Goal: Communication & Community: Connect with others

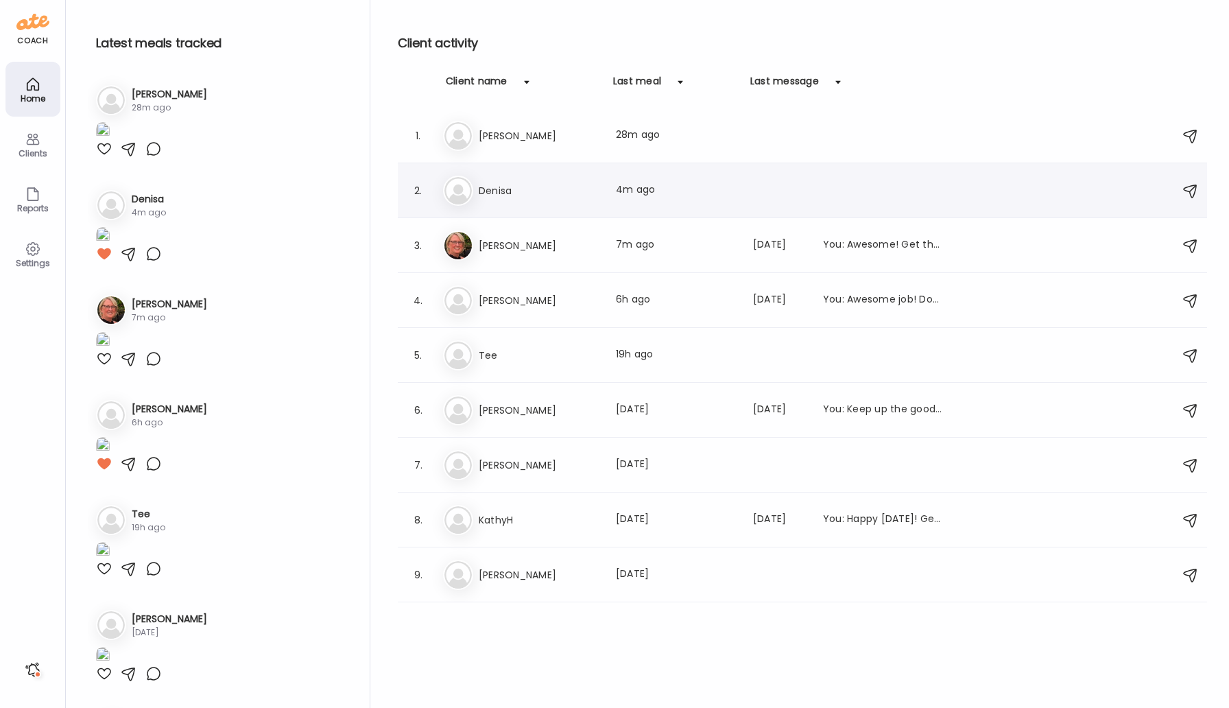
click at [521, 189] on h3 "Denisa" at bounding box center [539, 190] width 121 height 16
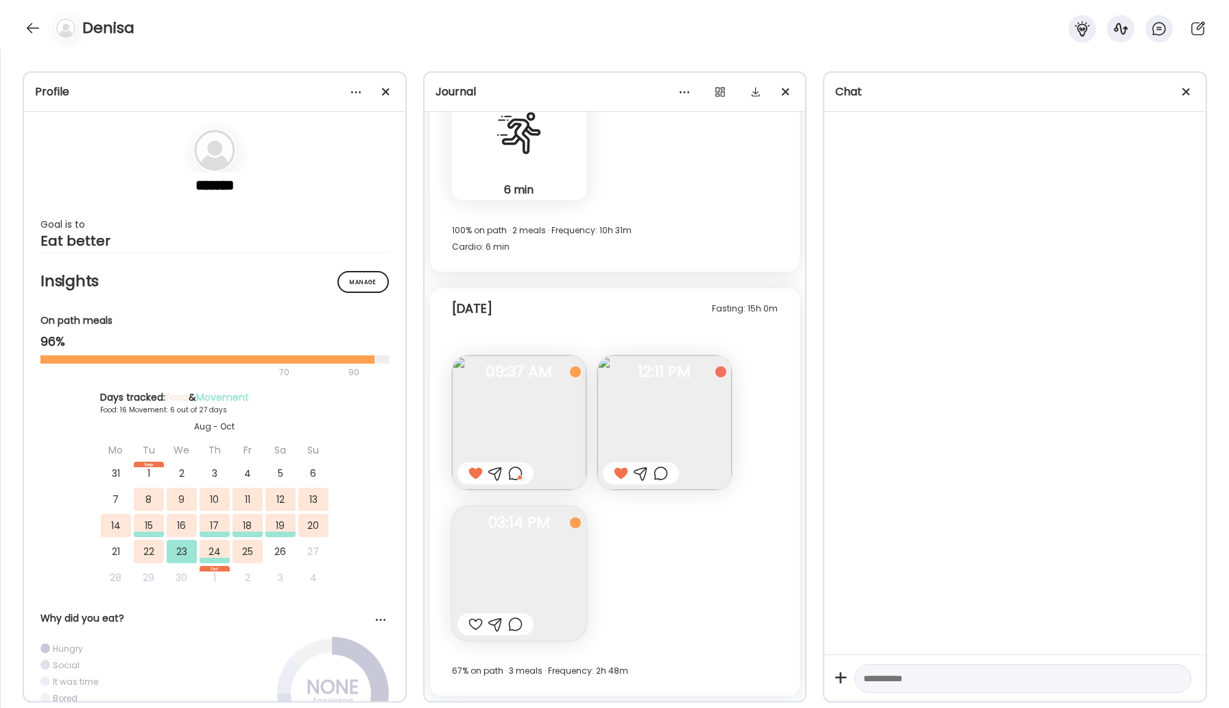
scroll to position [6554, 0]
click at [545, 545] on img at bounding box center [519, 573] width 134 height 134
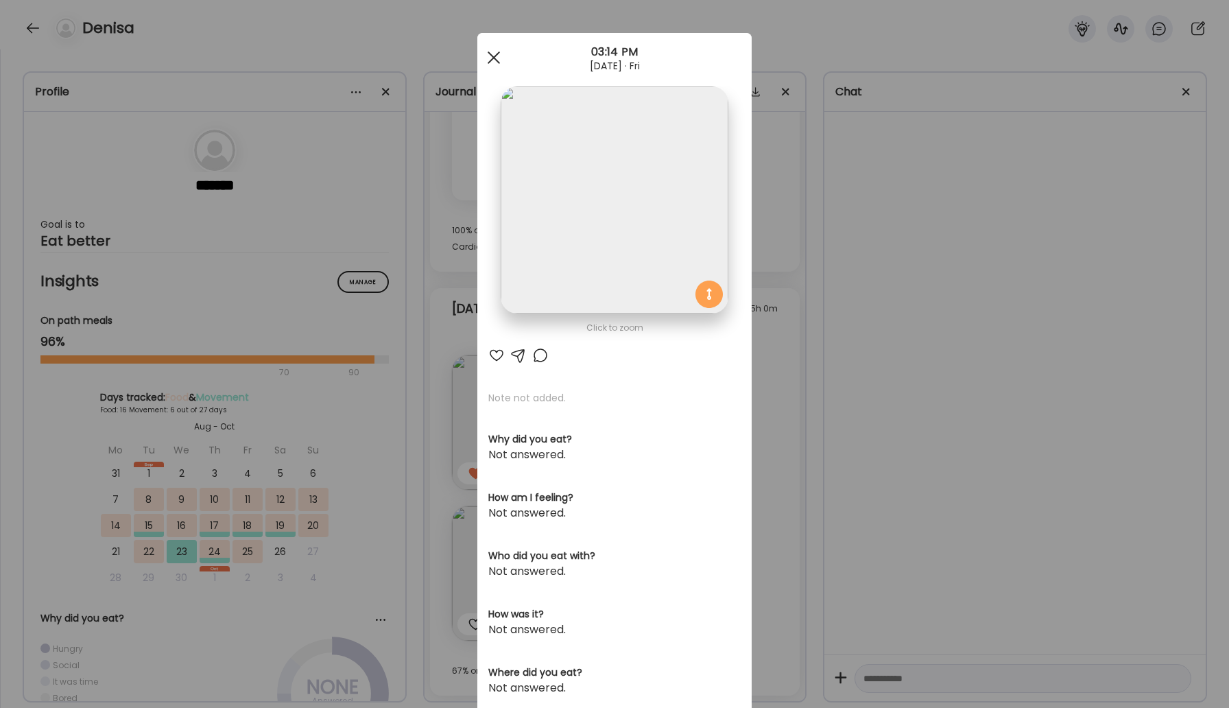
click at [499, 52] on span at bounding box center [494, 57] width 12 height 12
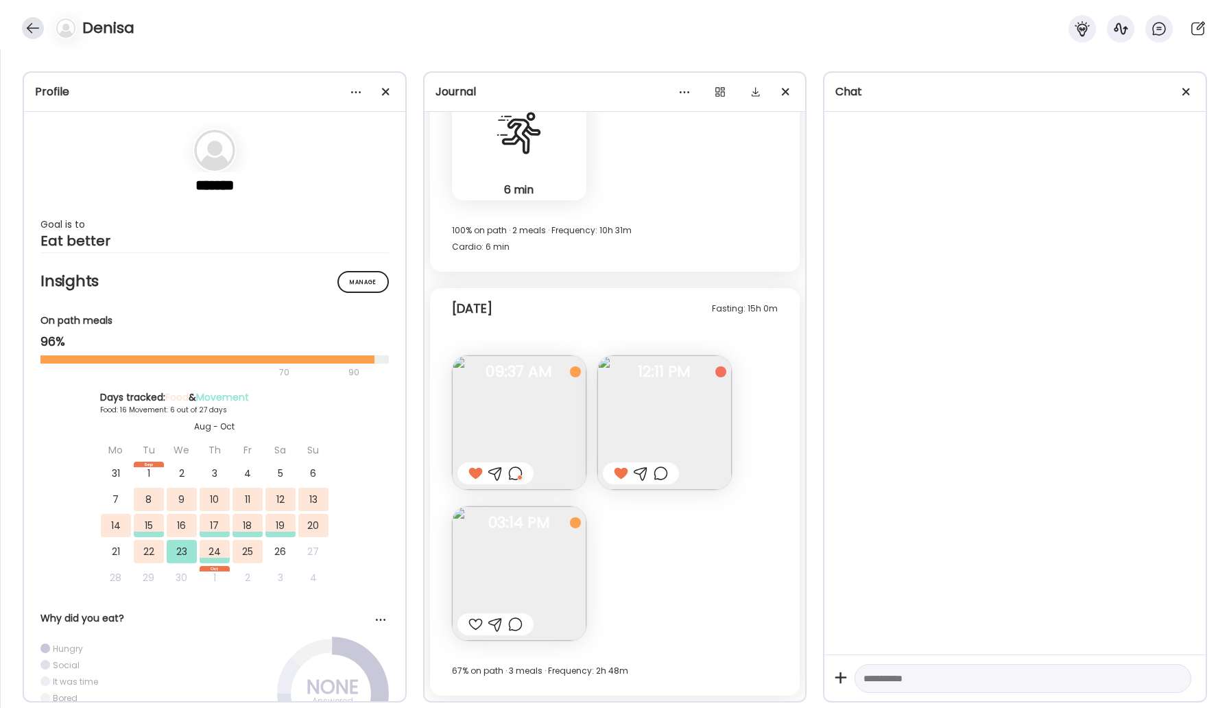
click at [26, 36] on div at bounding box center [33, 28] width 22 height 22
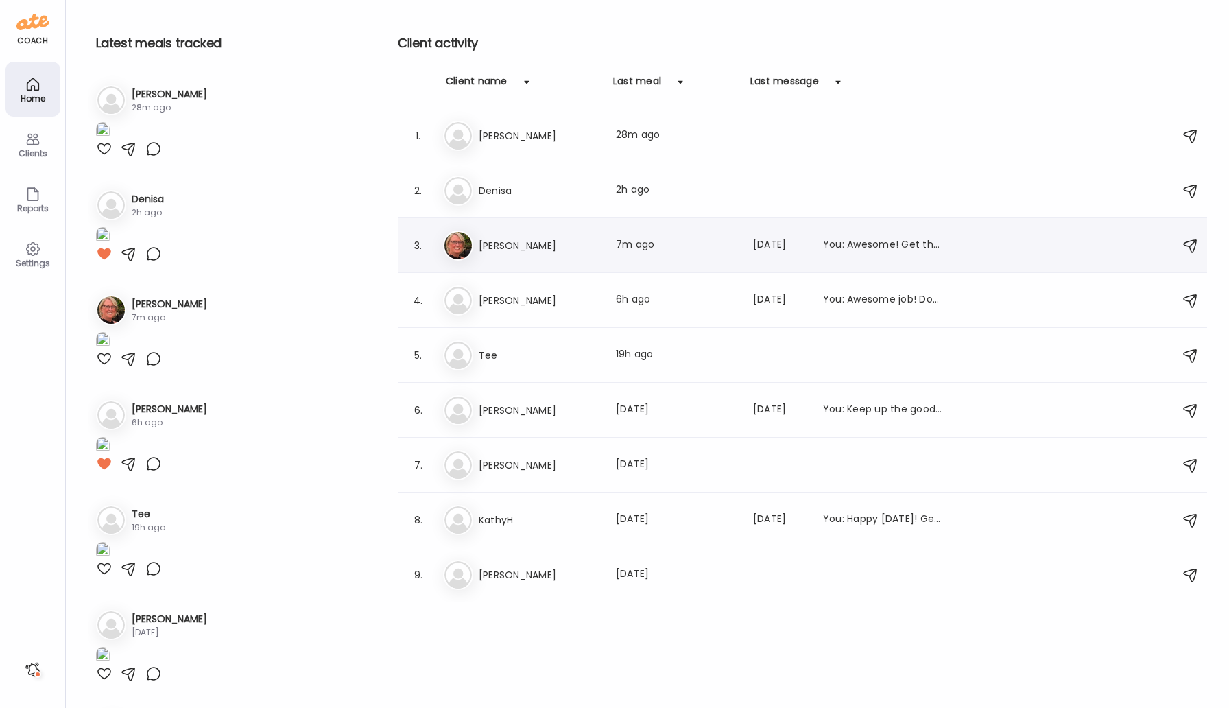
click at [563, 247] on h3 "[PERSON_NAME]" at bounding box center [539, 245] width 121 height 16
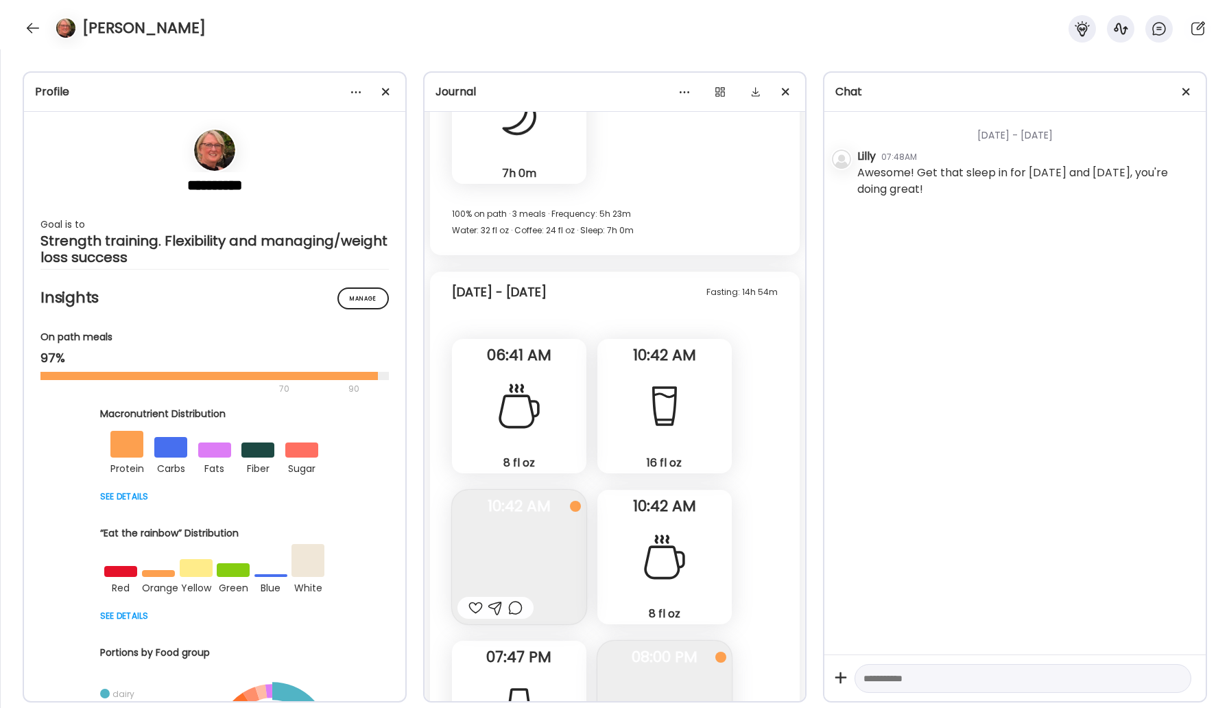
scroll to position [21420, 0]
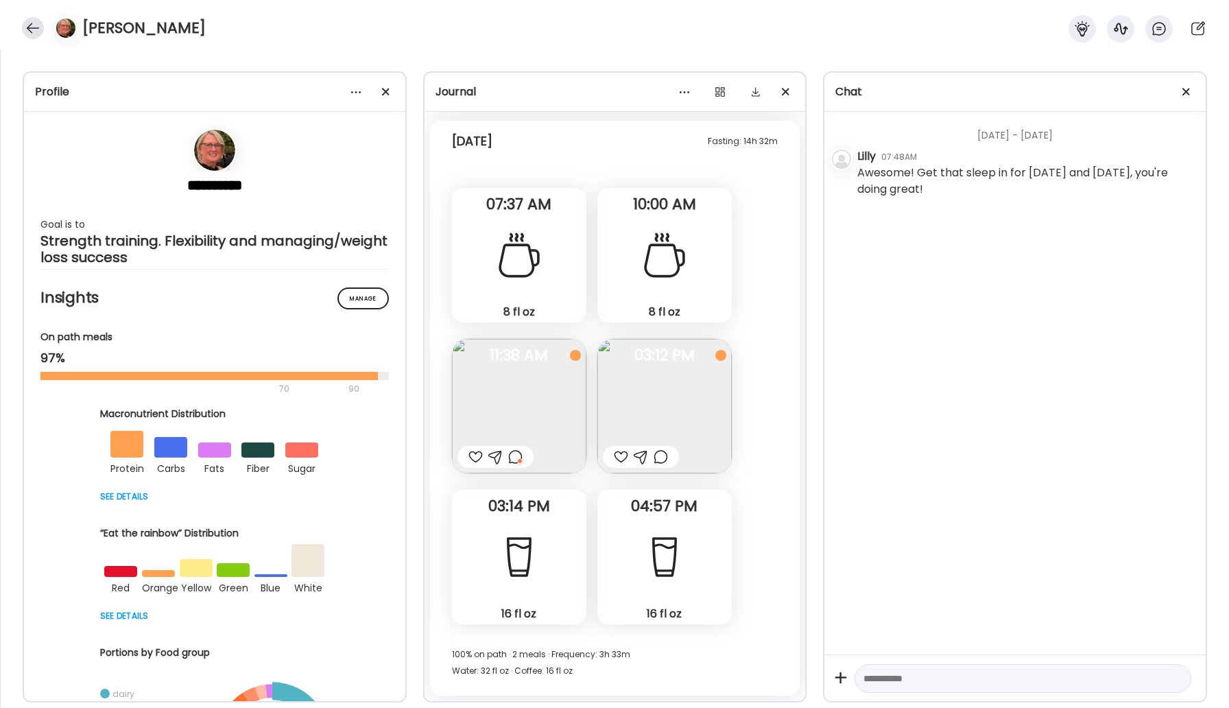
click at [33, 31] on div at bounding box center [33, 28] width 22 height 22
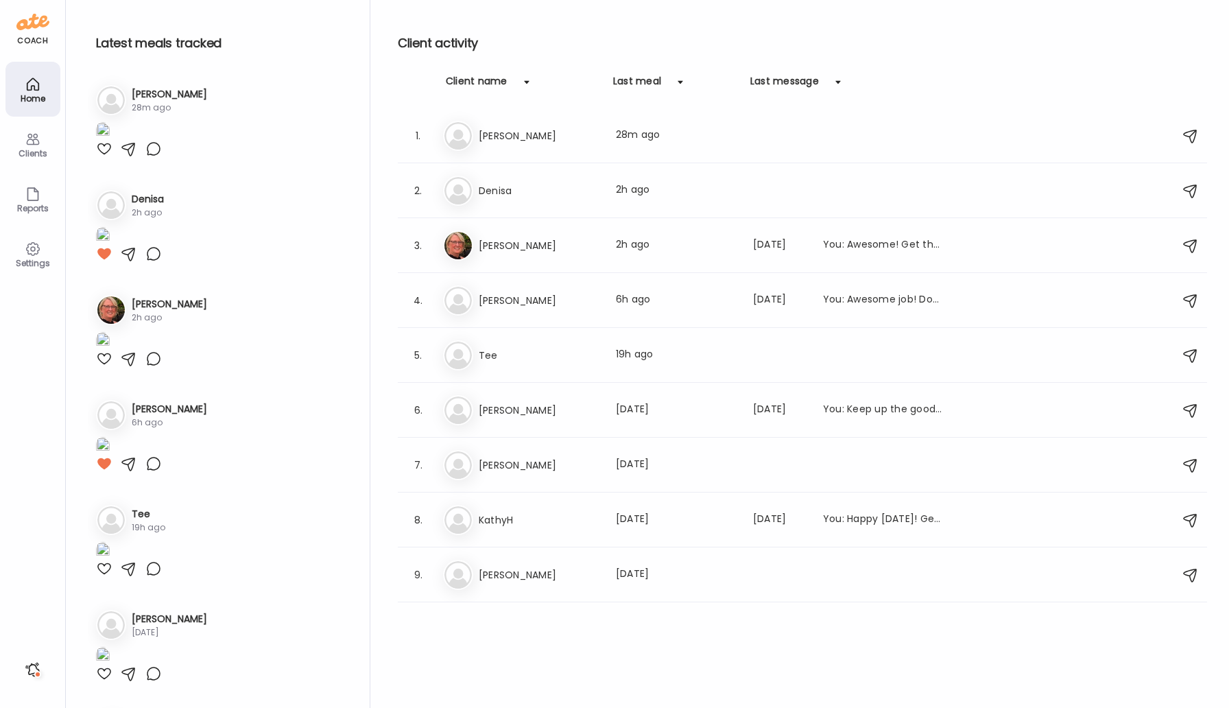
click at [37, 152] on div "Clients" at bounding box center [32, 153] width 49 height 9
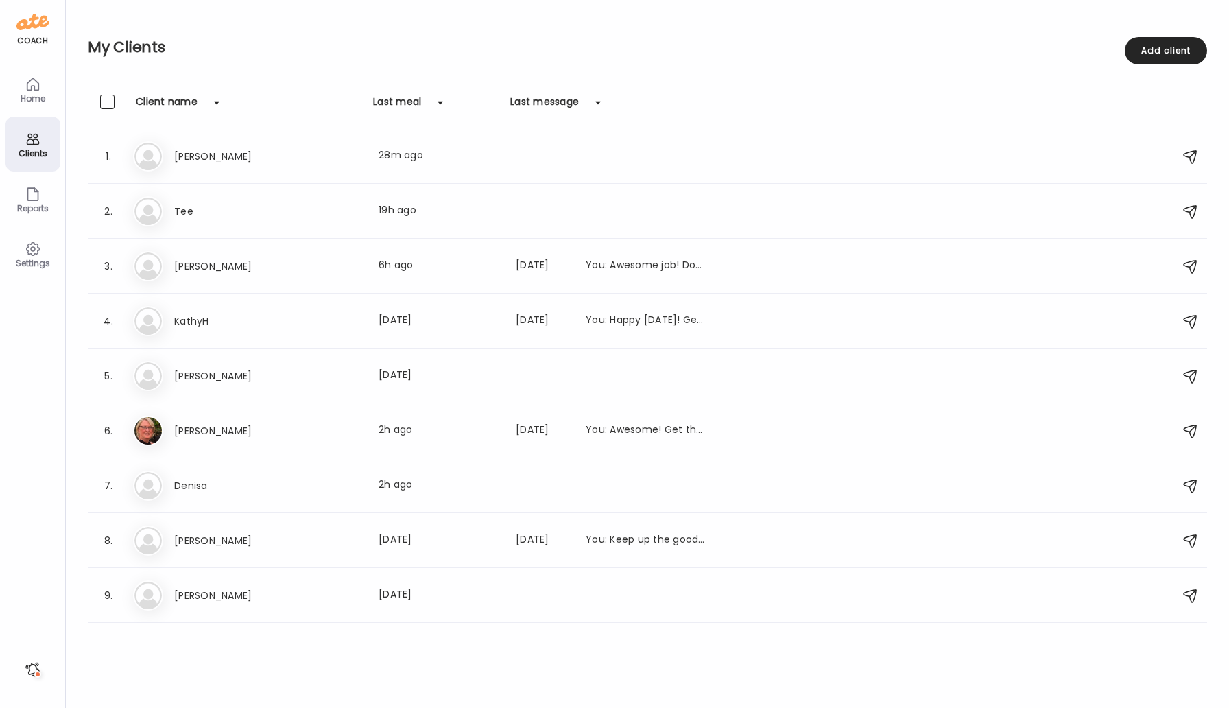
click at [43, 198] on div "Reports" at bounding box center [32, 198] width 55 height 55
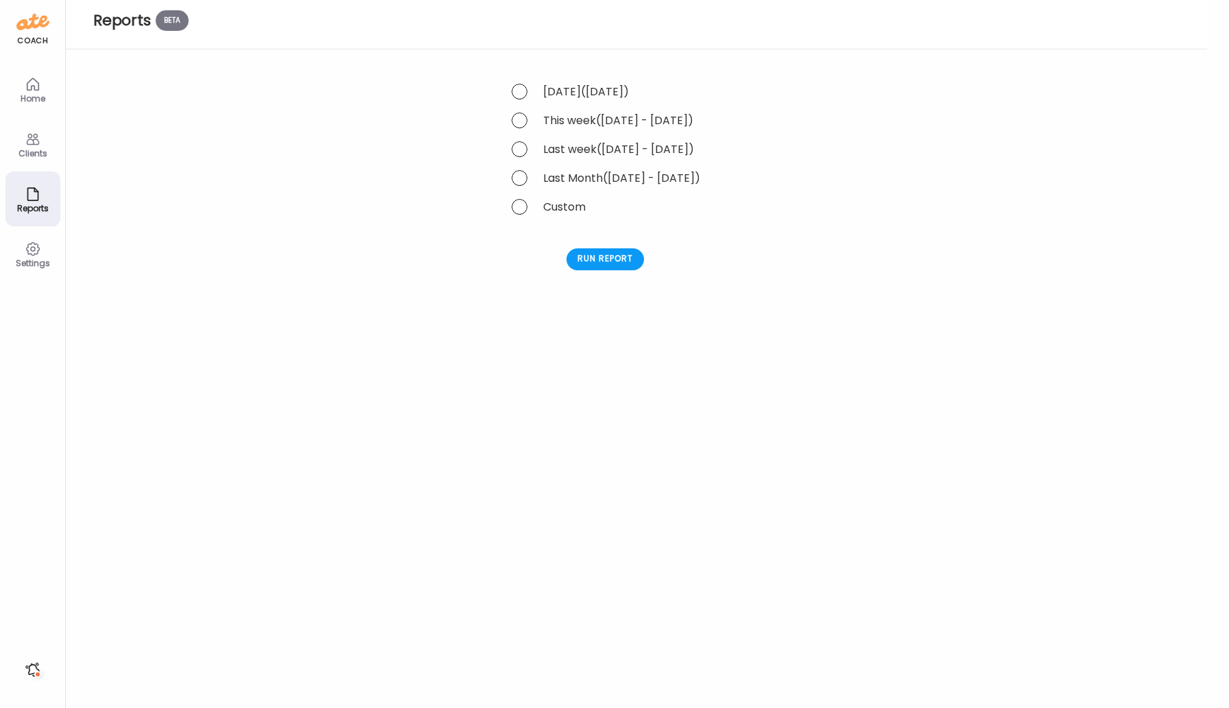
click at [20, 68] on div "Home" at bounding box center [32, 89] width 55 height 55
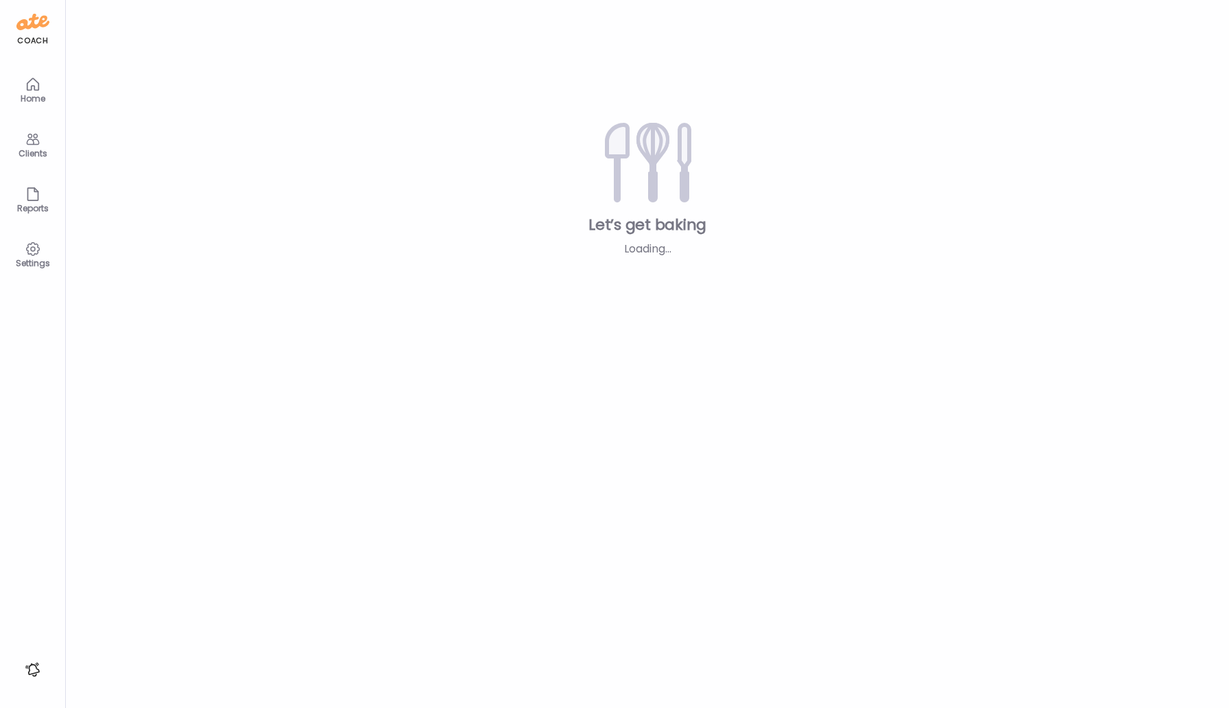
type input "*****"
type input "**********"
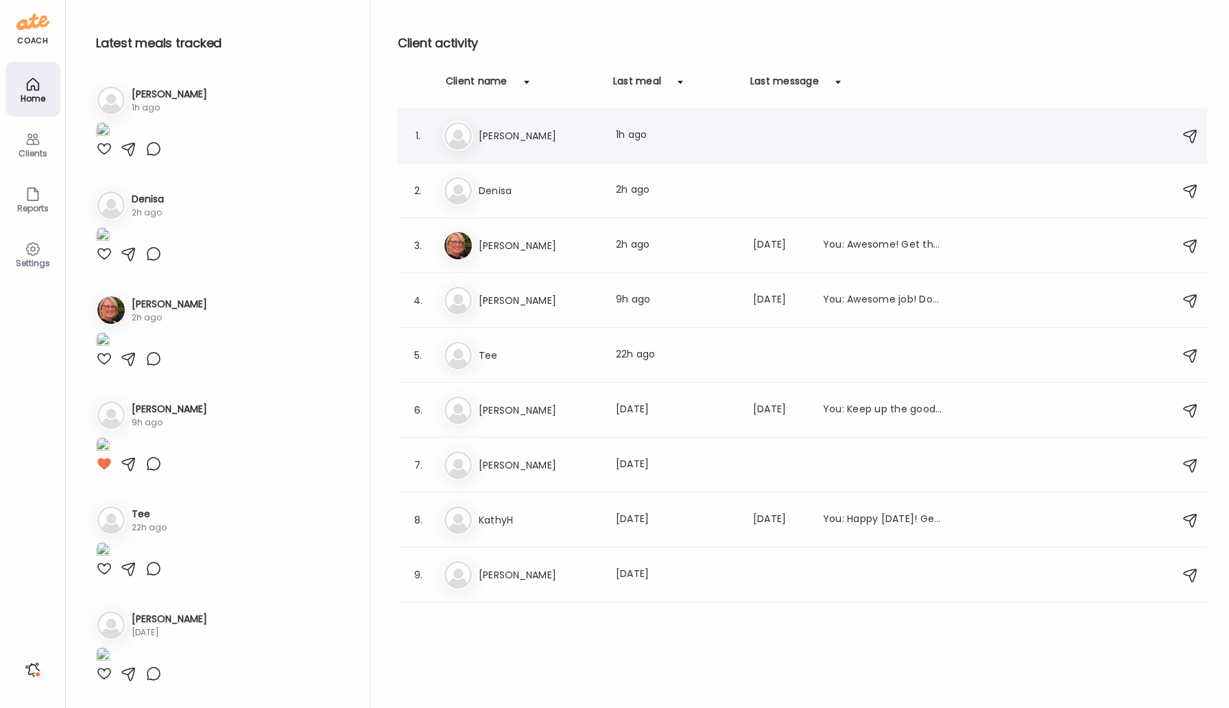
type input "**********"
click at [495, 141] on h3 "[PERSON_NAME]" at bounding box center [539, 136] width 121 height 16
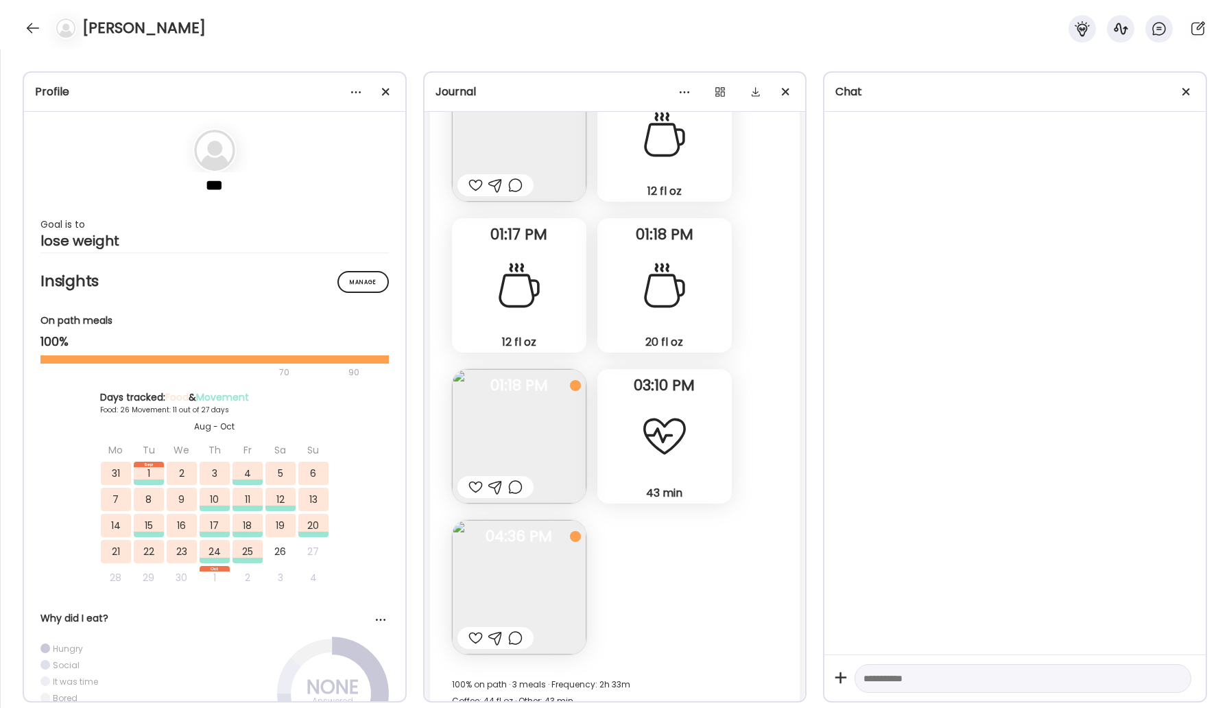
scroll to position [29633, 0]
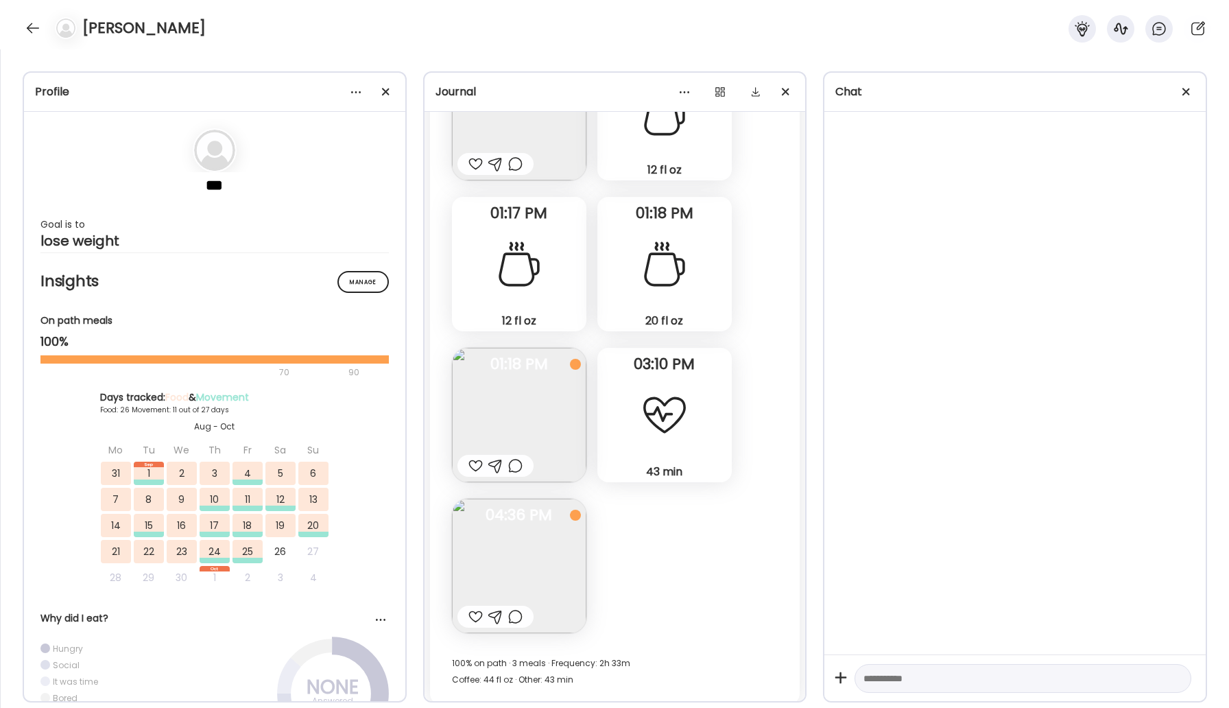
click at [538, 586] on img at bounding box center [519, 566] width 134 height 134
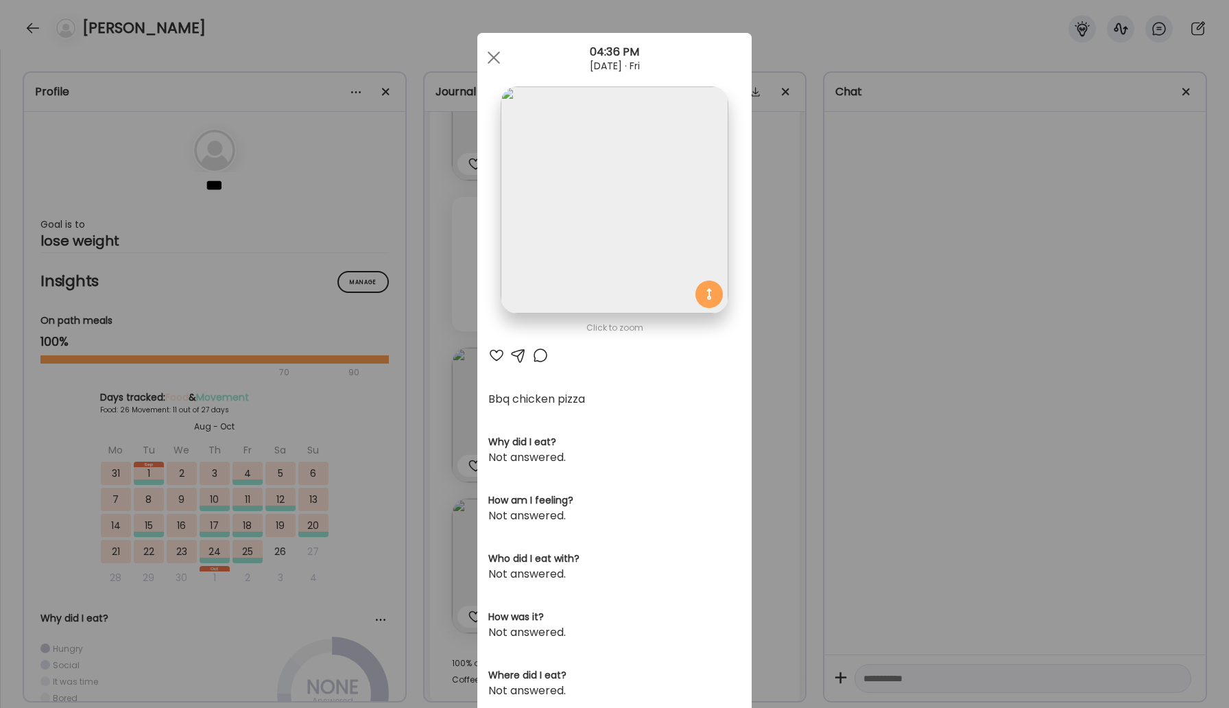
click at [539, 359] on div at bounding box center [540, 355] width 16 height 16
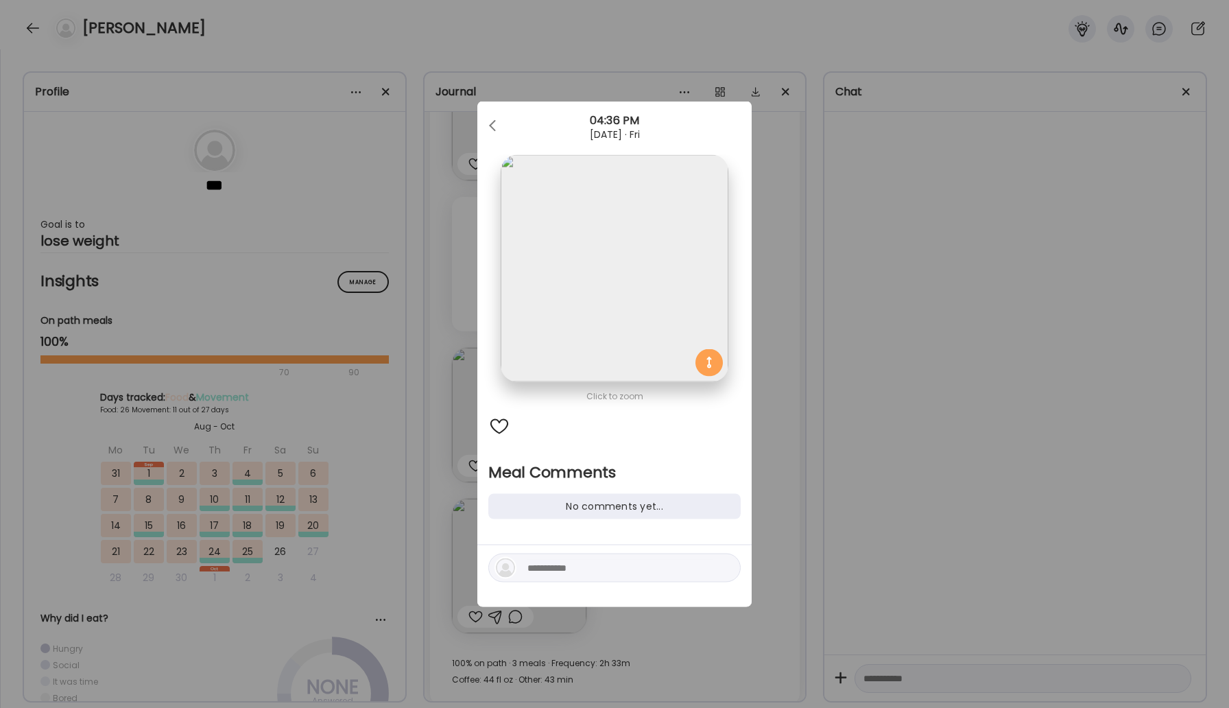
click at [591, 572] on textarea at bounding box center [619, 568] width 185 height 16
type textarea "*****"
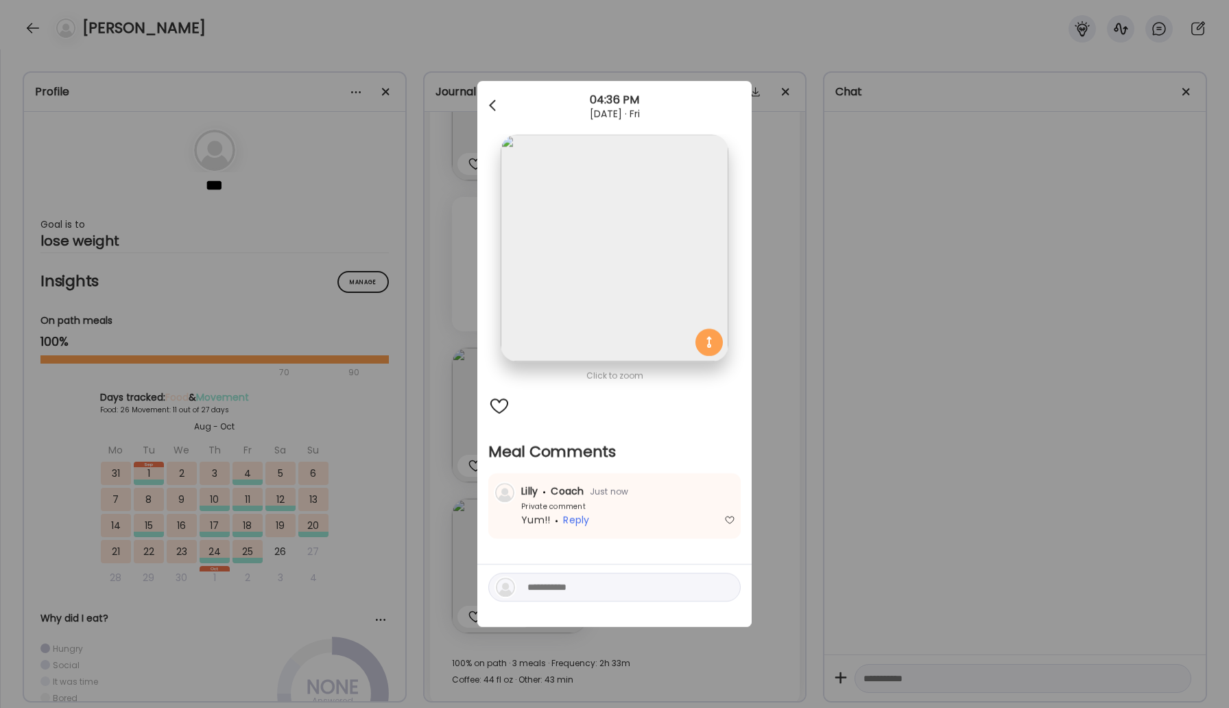
click at [492, 102] on span at bounding box center [492, 102] width 7 height 7
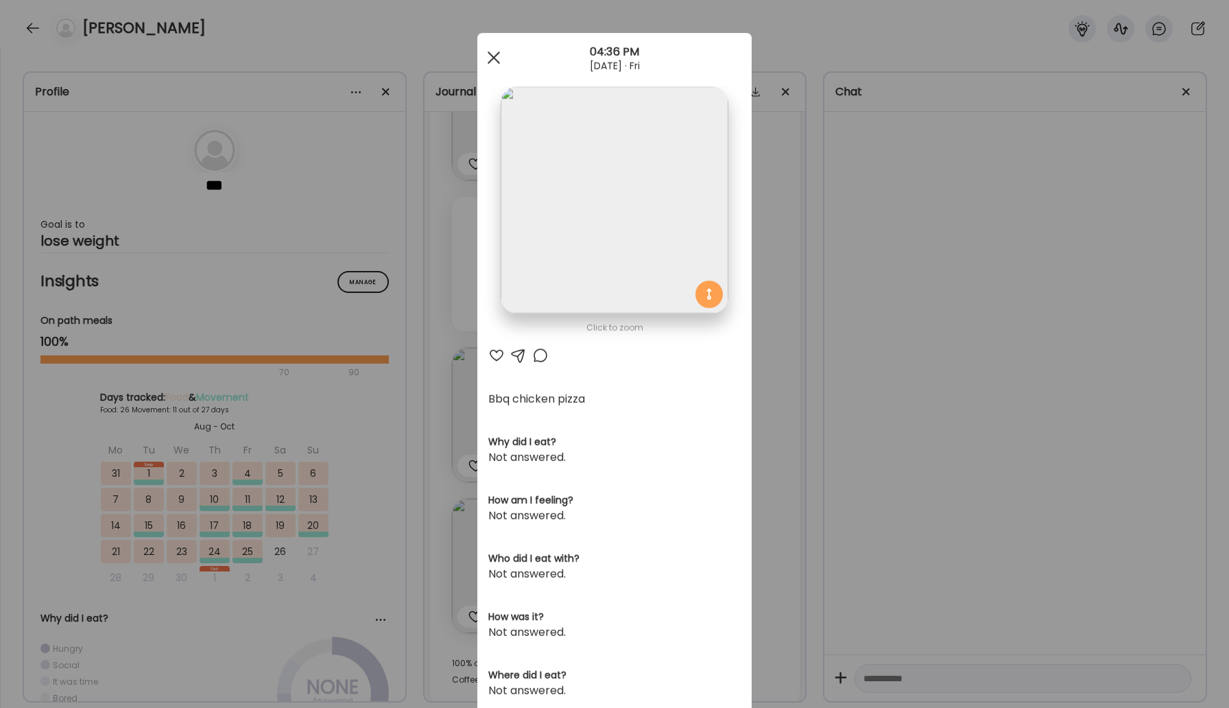
click at [486, 52] on div at bounding box center [493, 57] width 27 height 27
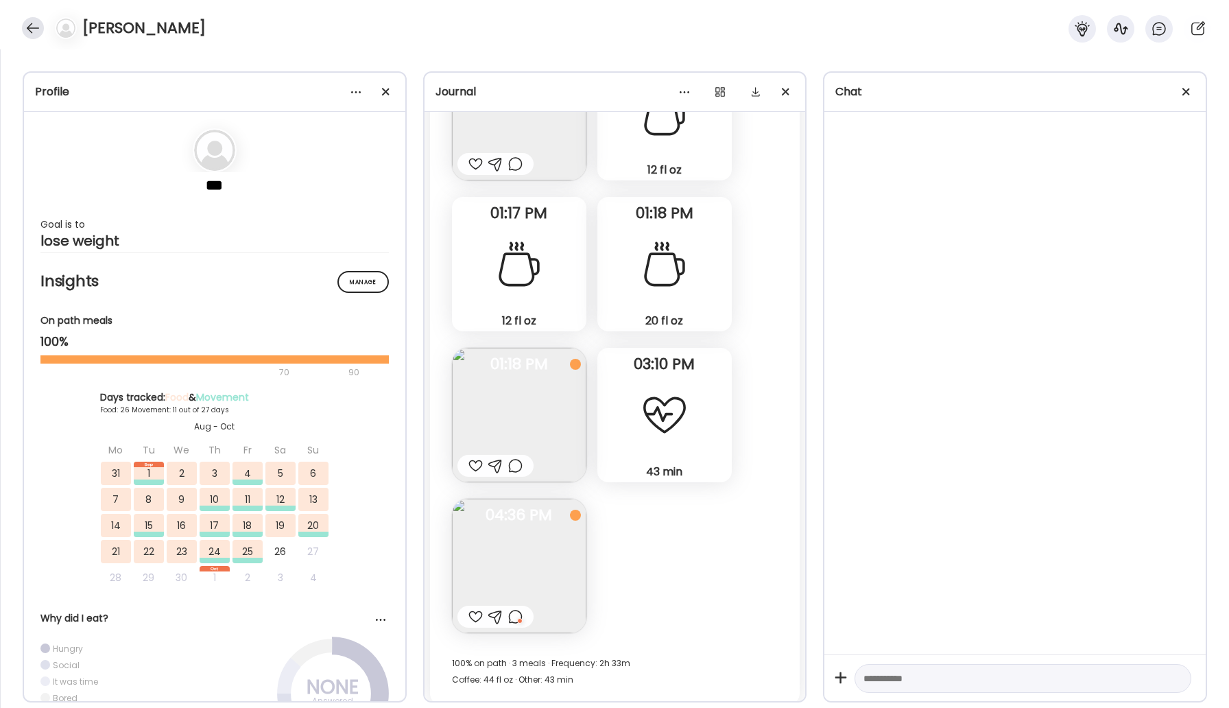
click at [23, 30] on div at bounding box center [33, 28] width 22 height 22
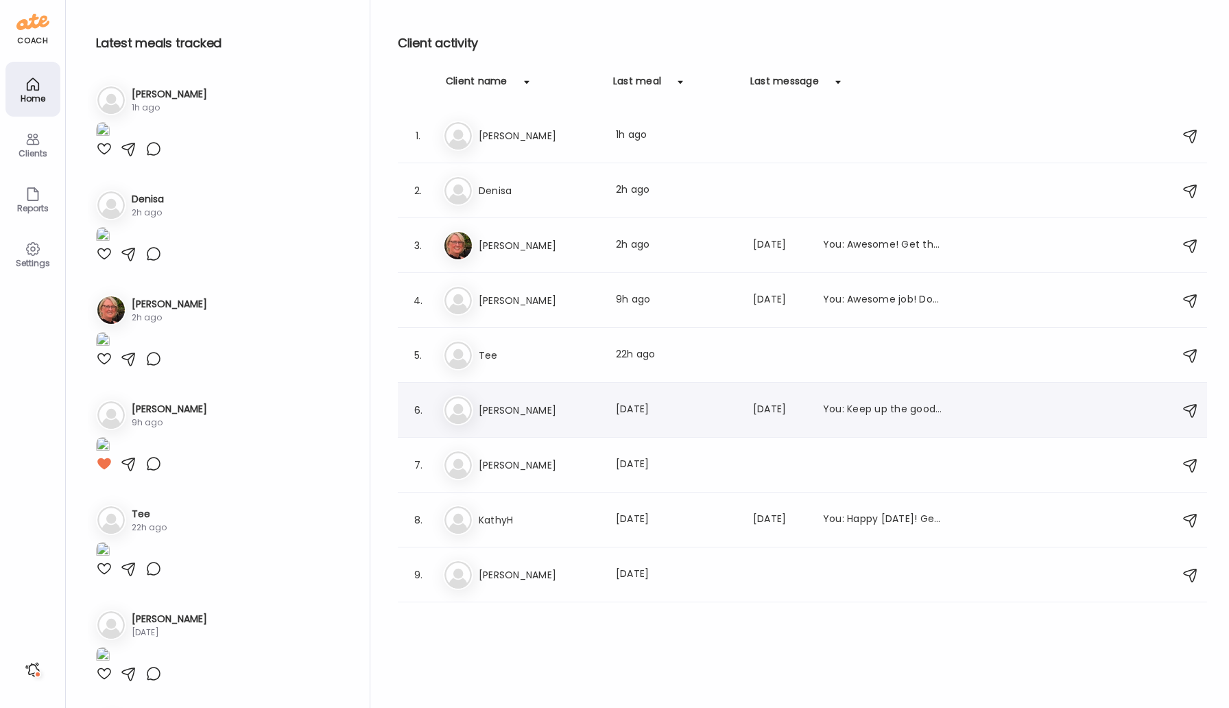
click at [520, 423] on div "Da DanielleSherman Last meal: 1d ago Last message: 44d ago You: Keep up the goo…" at bounding box center [804, 410] width 723 height 30
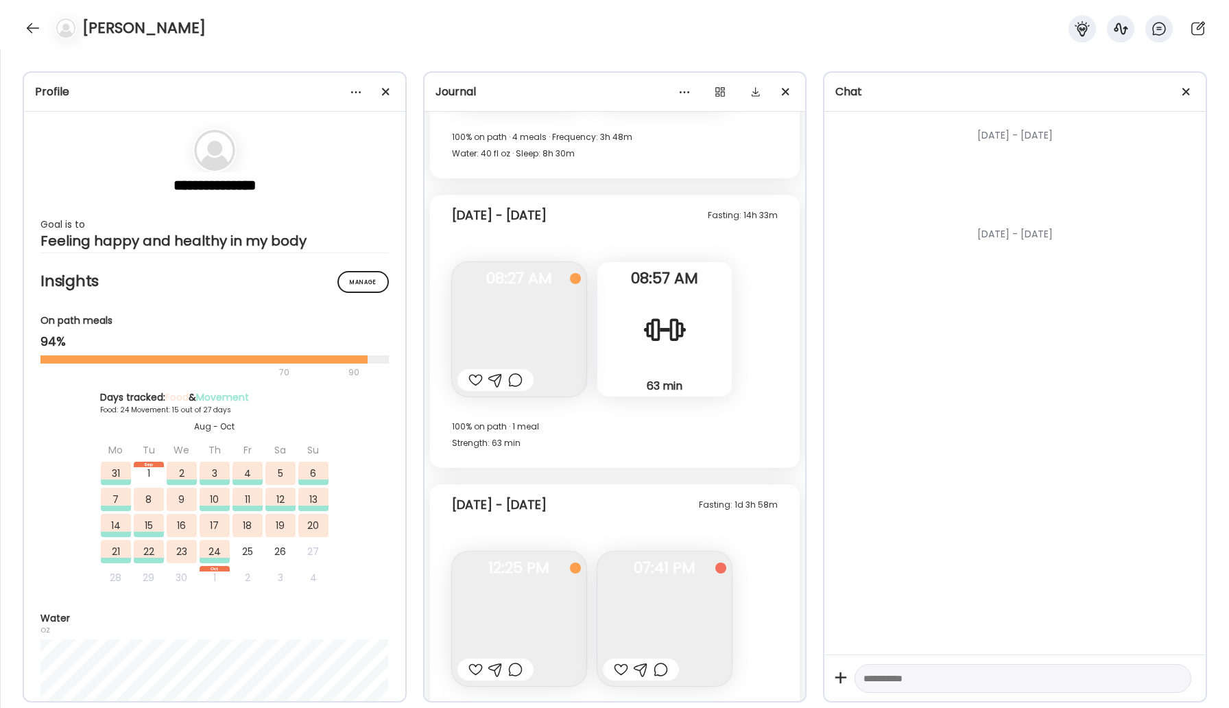
scroll to position [17395, 0]
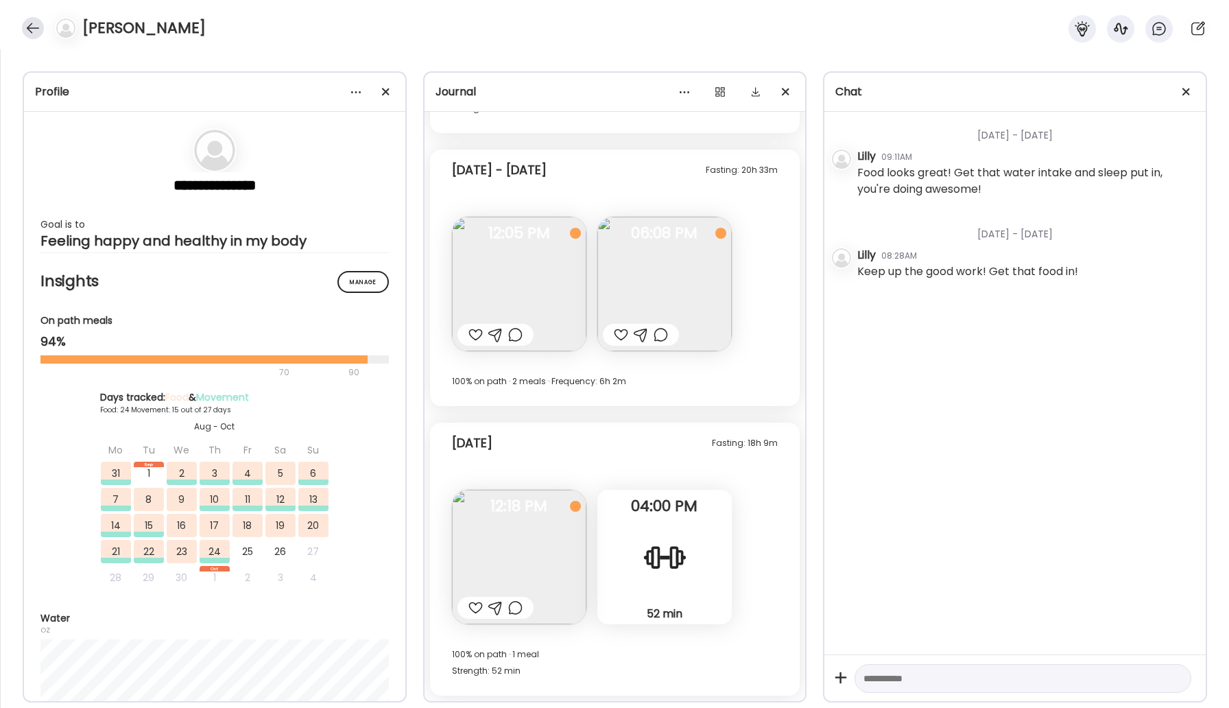
click at [41, 29] on div at bounding box center [33, 28] width 22 height 22
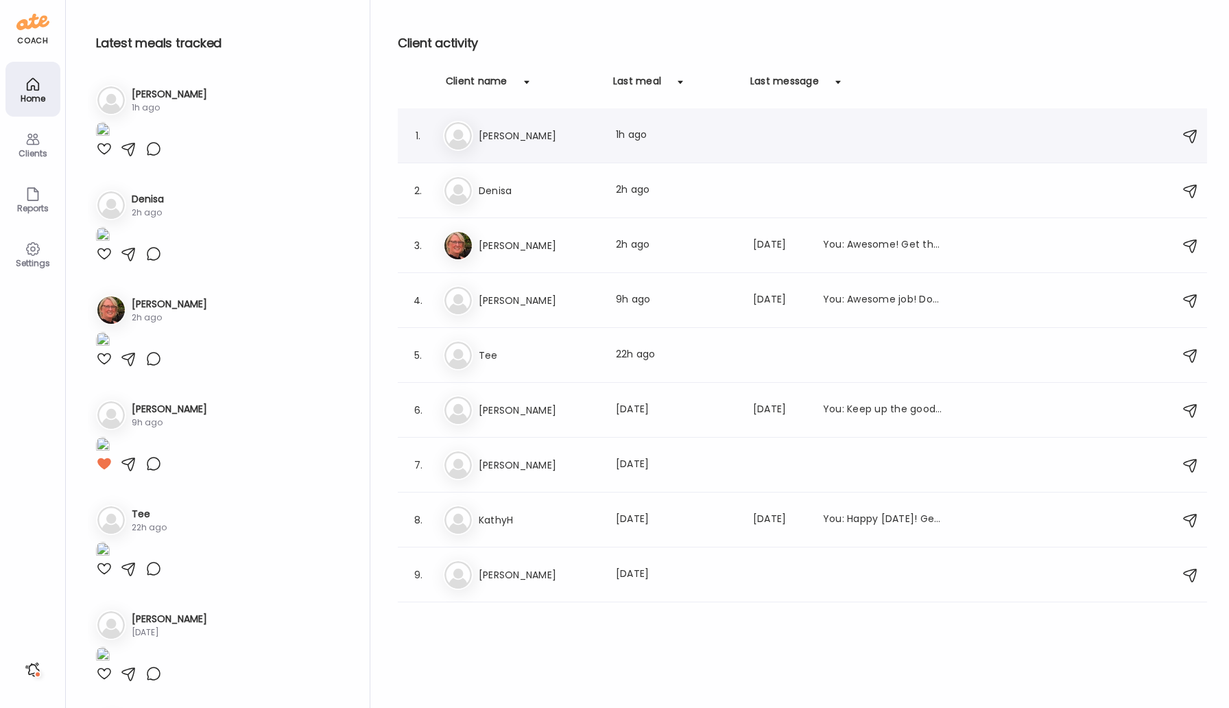
click at [490, 136] on h3 "[PERSON_NAME]" at bounding box center [539, 136] width 121 height 16
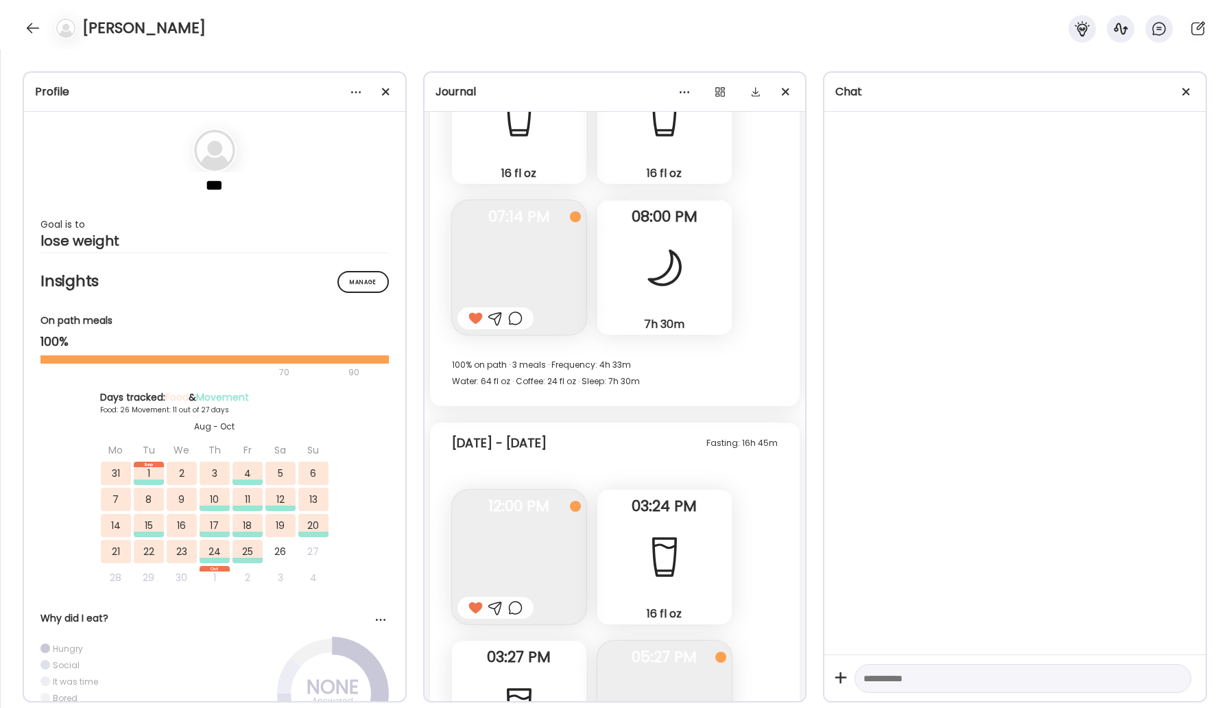
scroll to position [24781, 0]
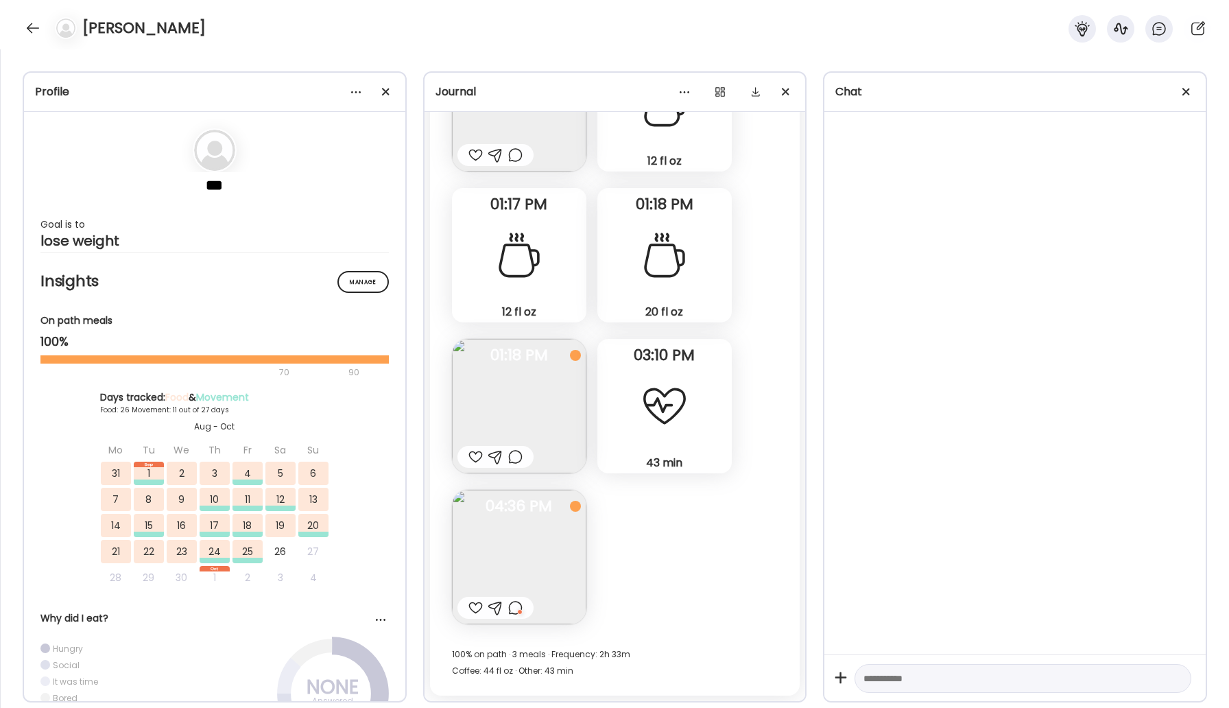
click at [552, 473] on img at bounding box center [519, 406] width 134 height 134
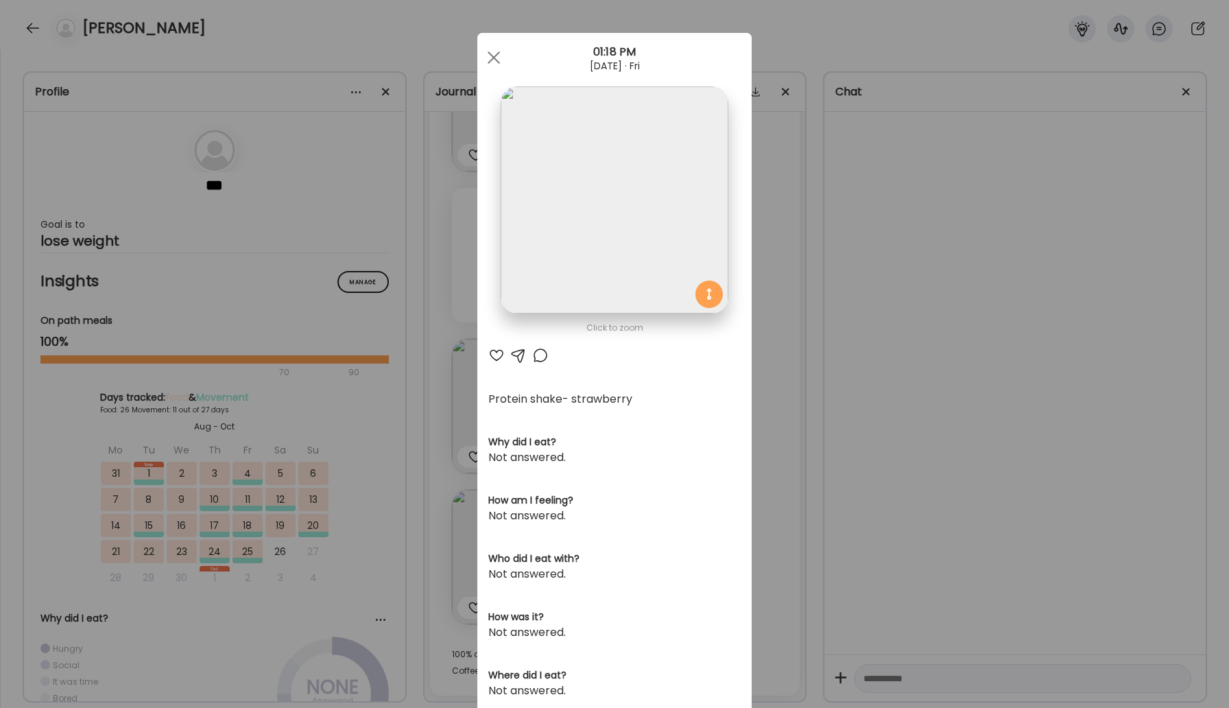
scroll to position [24723, 0]
click at [491, 61] on div at bounding box center [493, 57] width 27 height 27
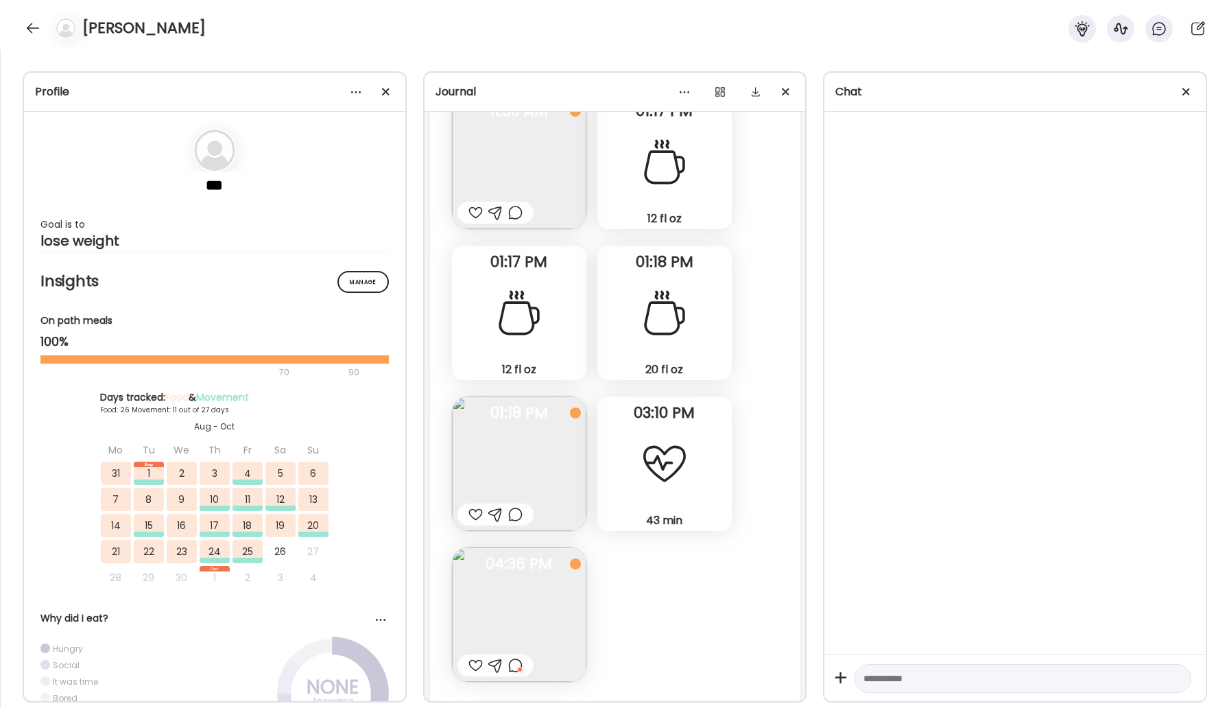
click at [512, 146] on img at bounding box center [519, 162] width 134 height 134
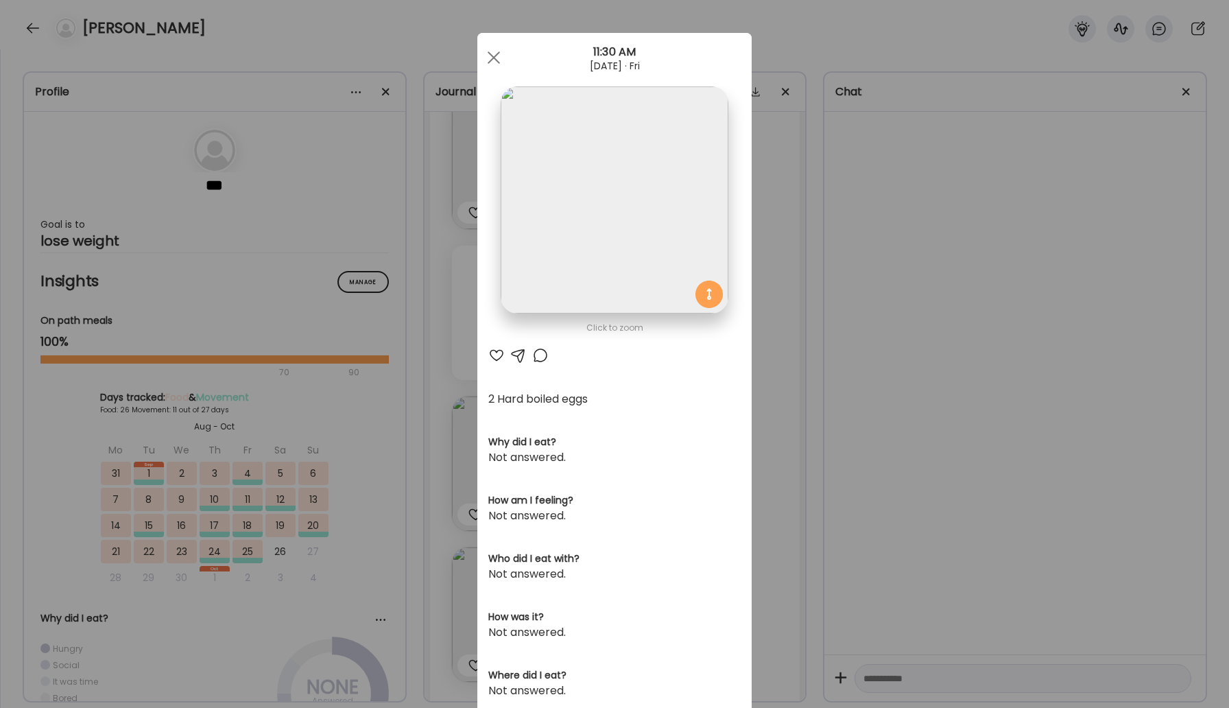
click at [541, 355] on div at bounding box center [540, 355] width 16 height 16
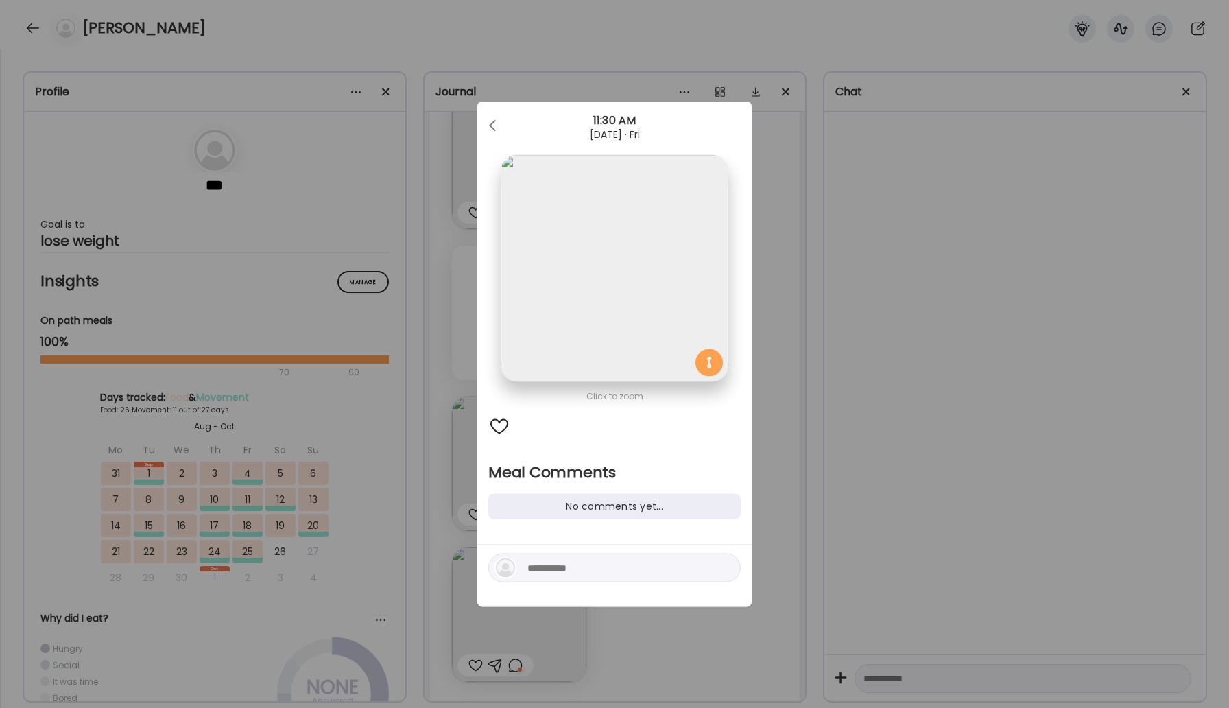
click at [617, 580] on div at bounding box center [614, 568] width 252 height 29
click at [603, 568] on textarea at bounding box center [619, 568] width 185 height 16
type textarea "**********"
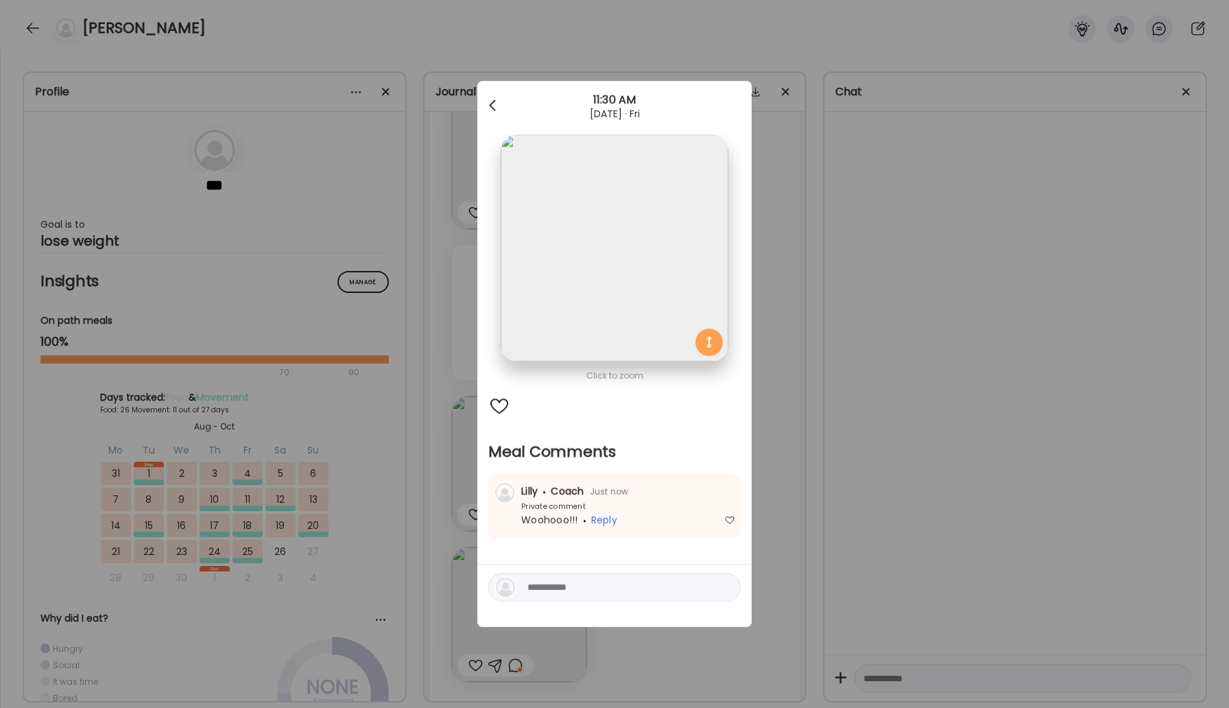
click at [491, 104] on span at bounding box center [492, 102] width 7 height 7
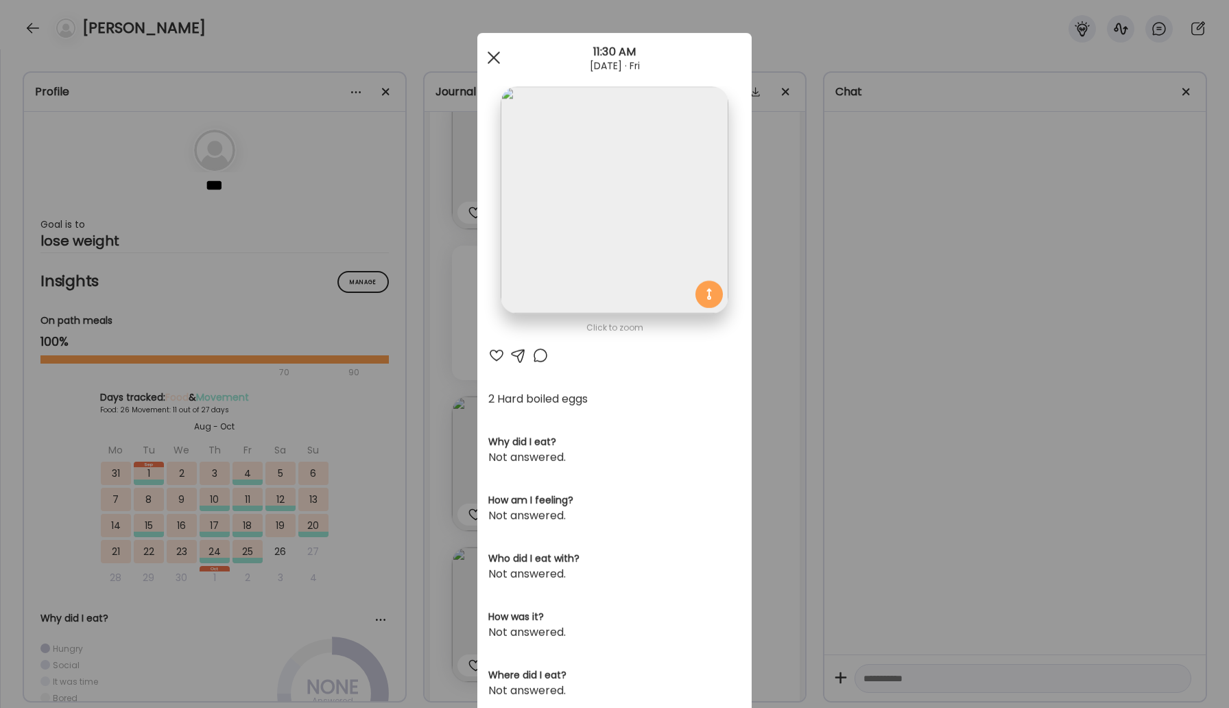
click at [497, 58] on div at bounding box center [493, 57] width 27 height 27
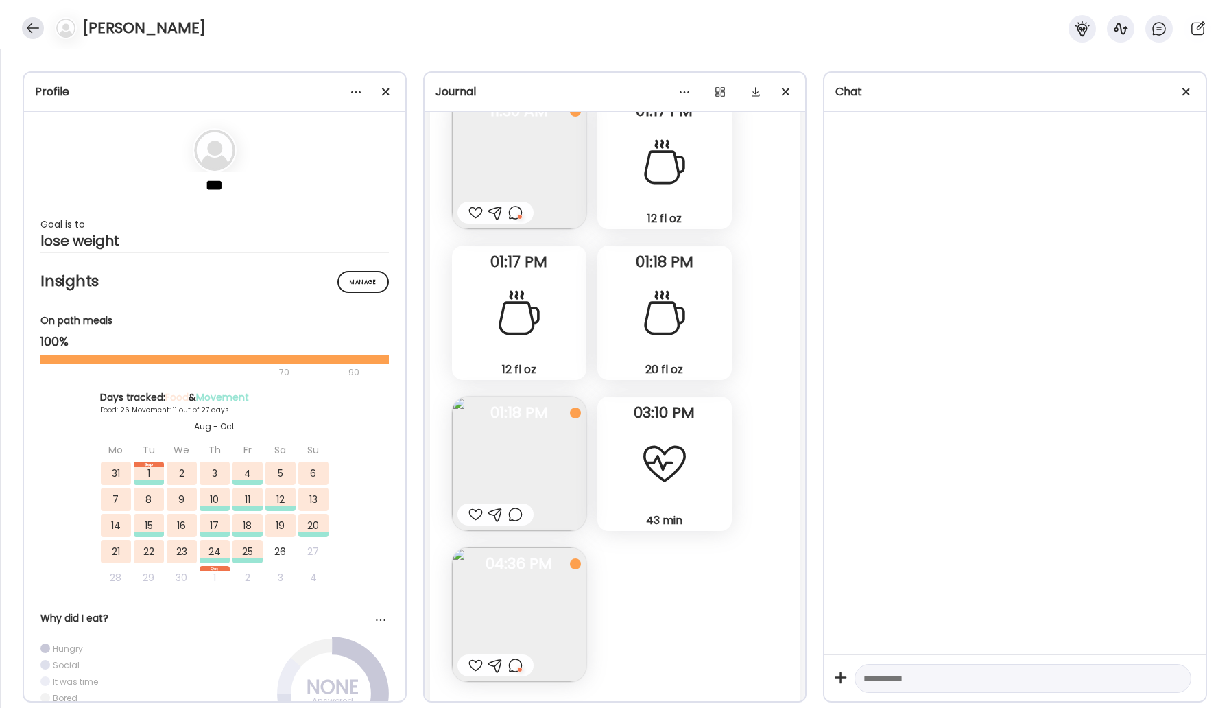
click at [34, 33] on div at bounding box center [33, 28] width 22 height 22
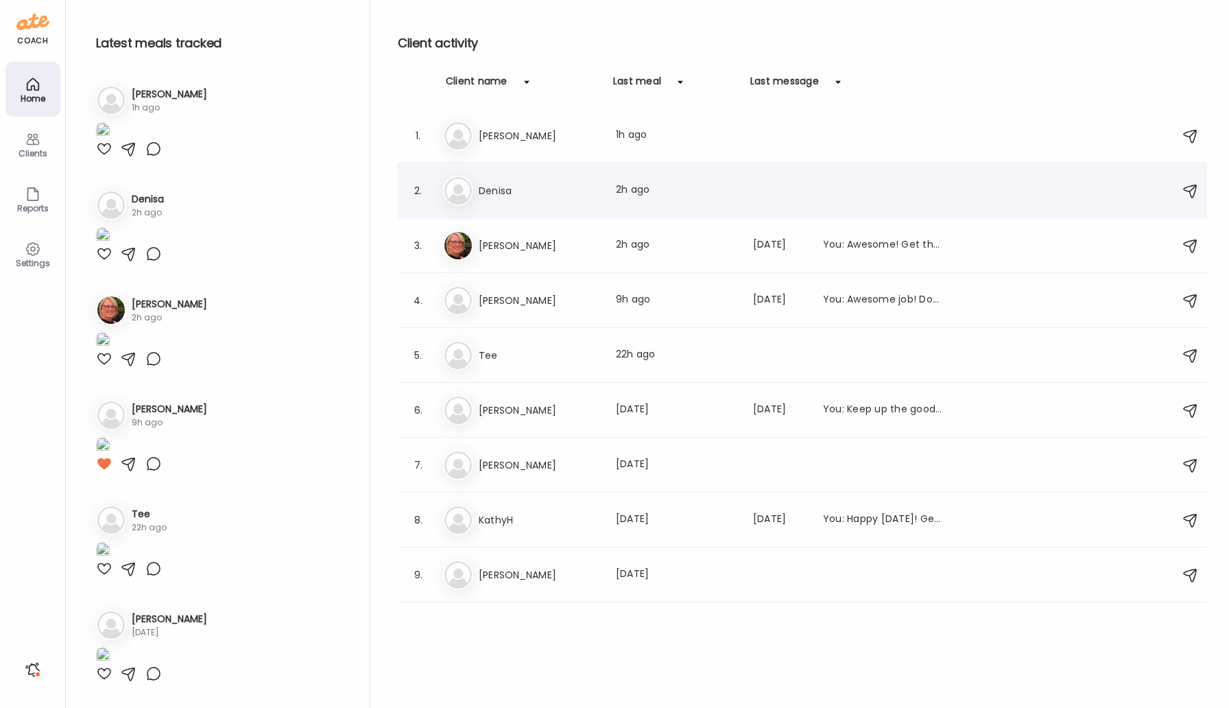
click at [495, 190] on h3 "Denisa" at bounding box center [539, 190] width 121 height 16
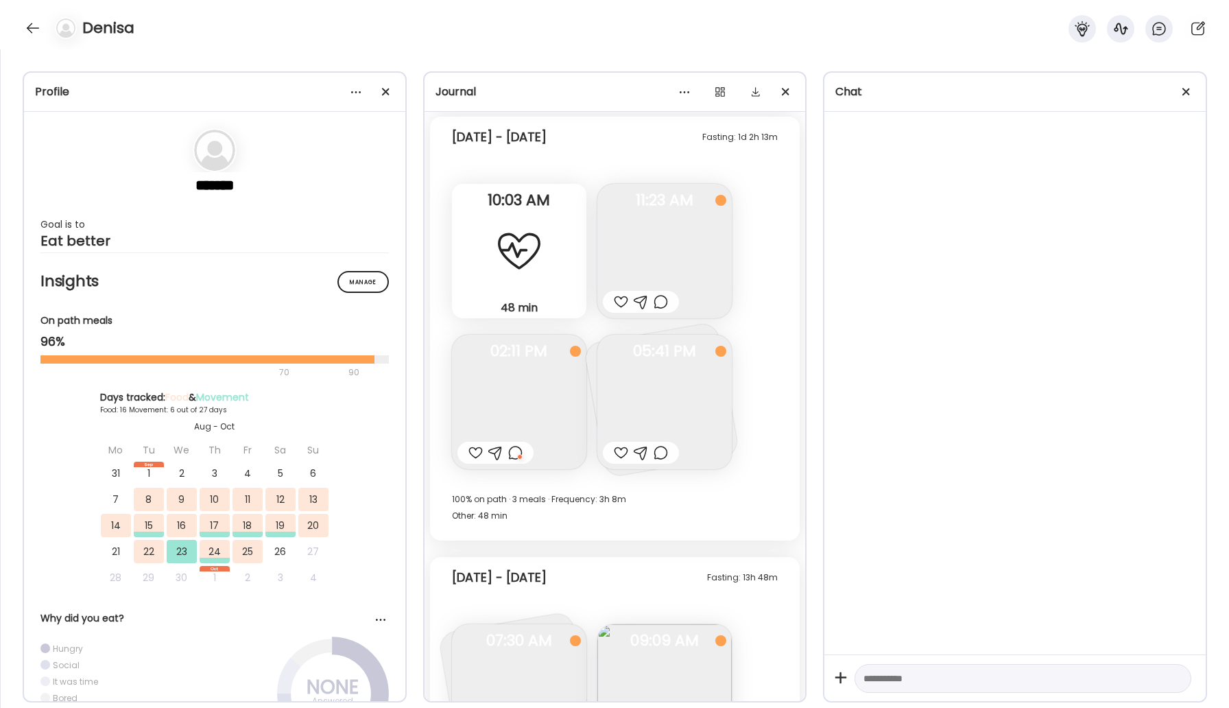
scroll to position [6554, 0]
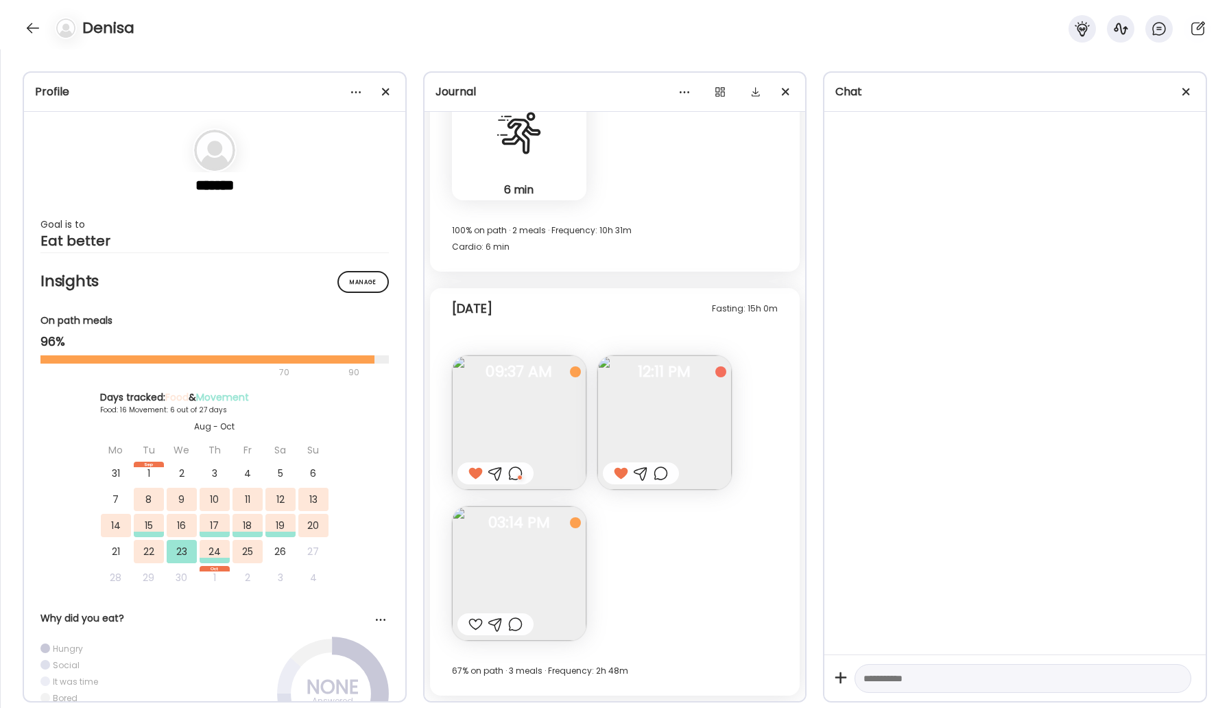
click at [516, 631] on div at bounding box center [515, 624] width 14 height 16
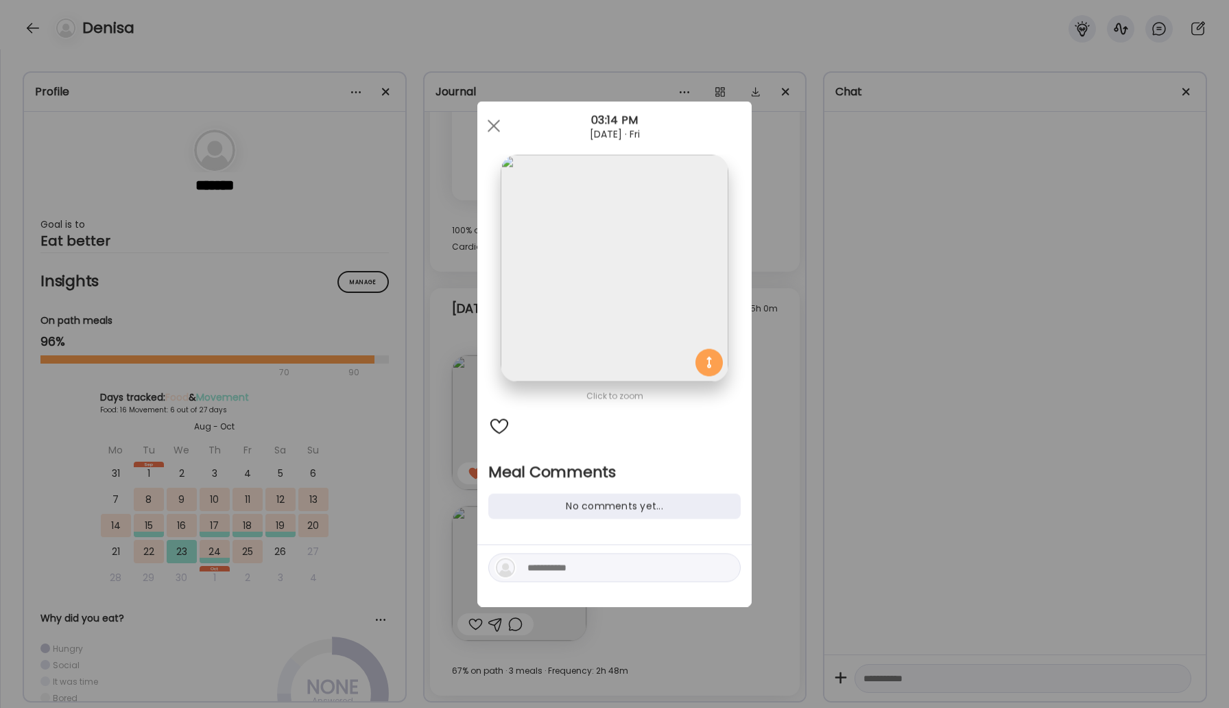
click at [551, 568] on textarea at bounding box center [619, 568] width 185 height 16
type textarea "*"
type textarea "******"
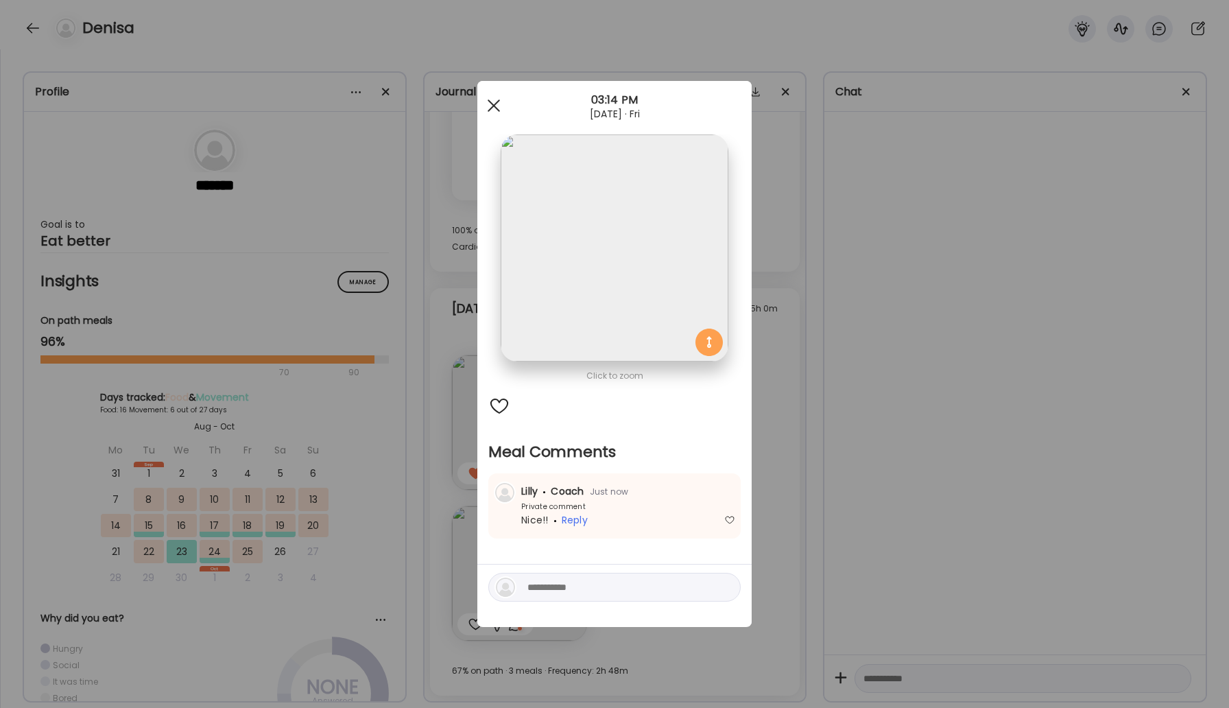
click at [497, 113] on div at bounding box center [493, 105] width 27 height 27
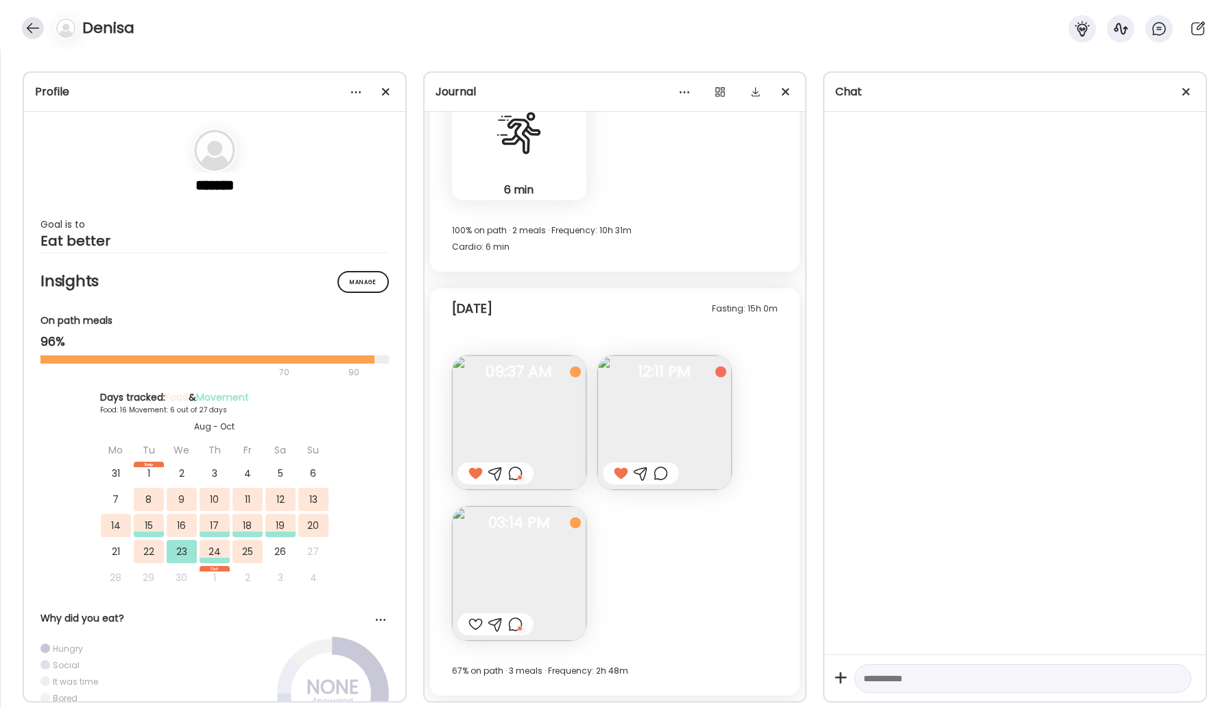
click at [32, 21] on div at bounding box center [33, 28] width 22 height 22
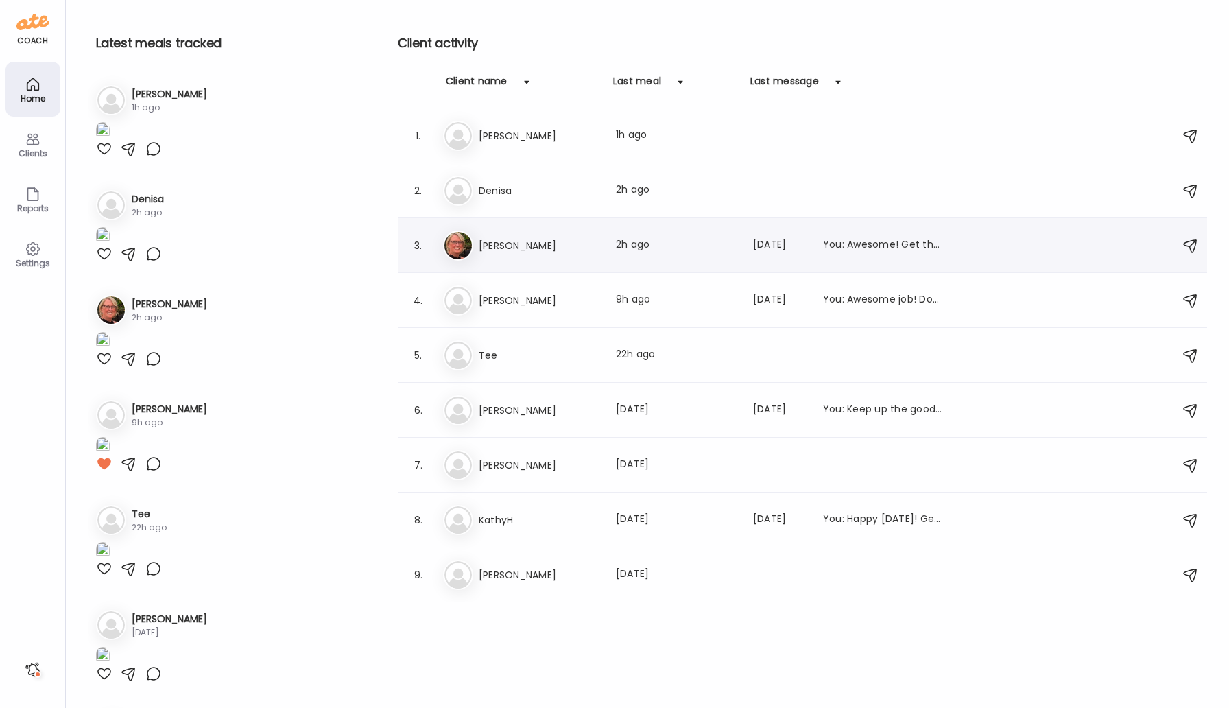
click at [508, 242] on h3 "[PERSON_NAME]" at bounding box center [539, 245] width 121 height 16
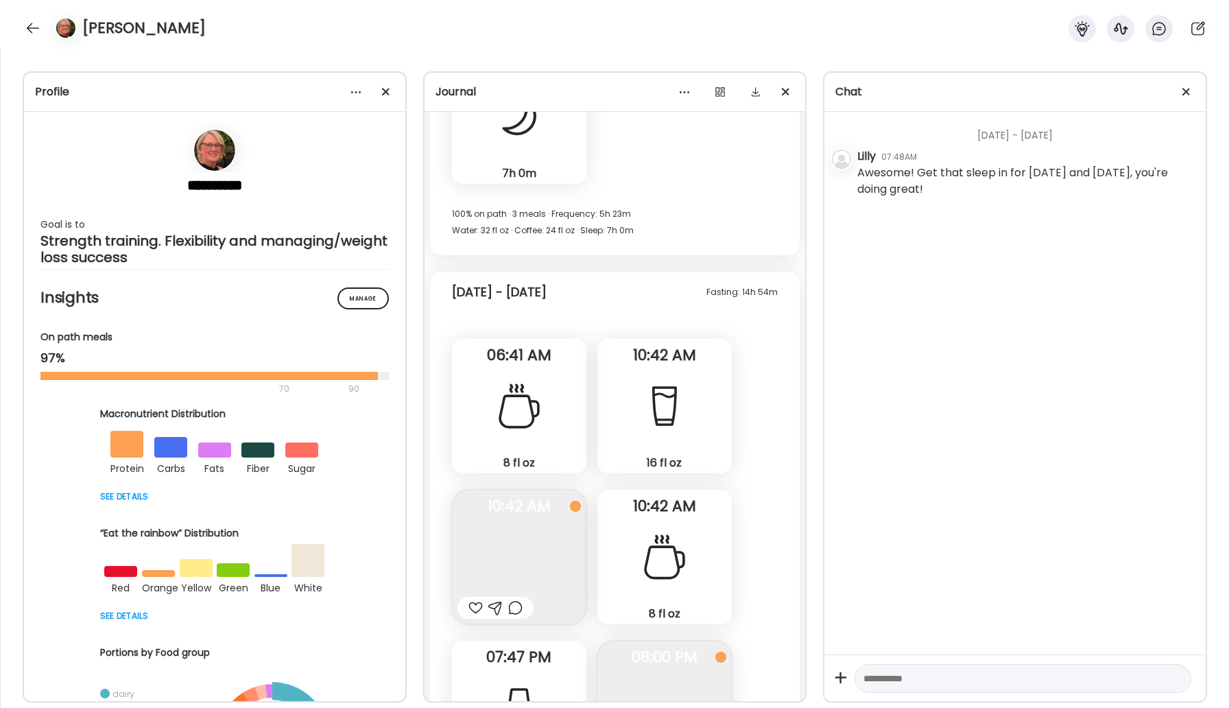
scroll to position [21420, 0]
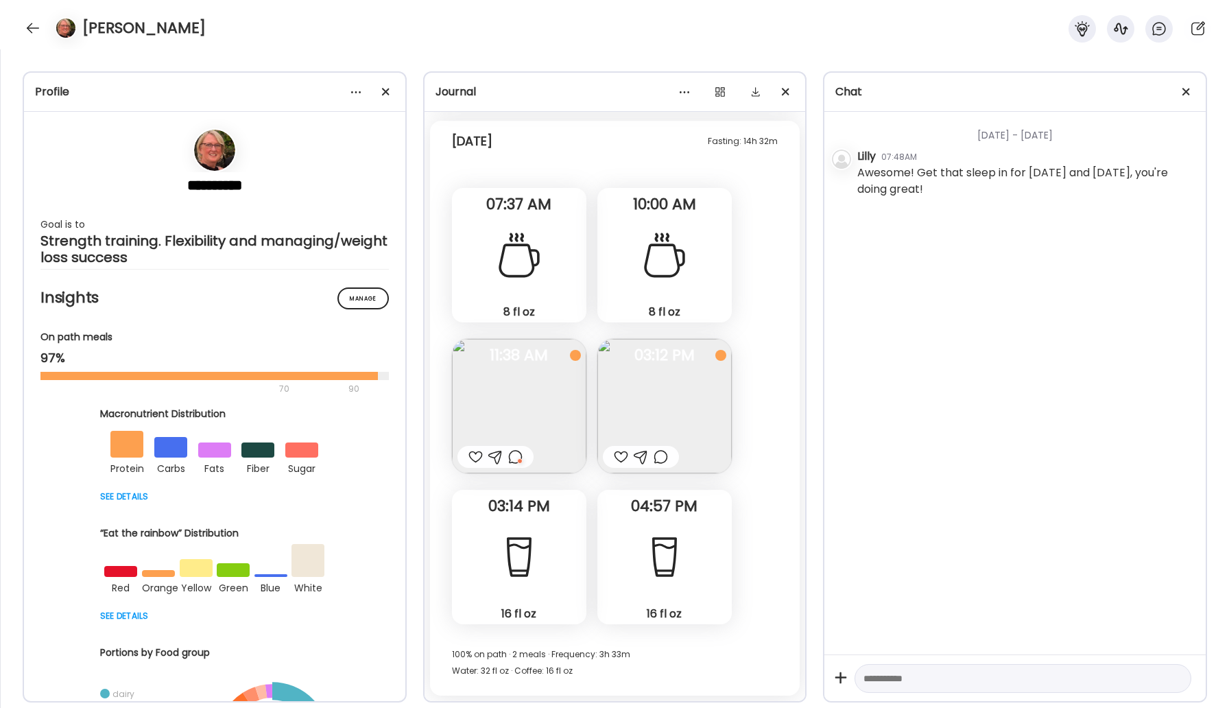
click at [661, 455] on div at bounding box center [661, 457] width 14 height 16
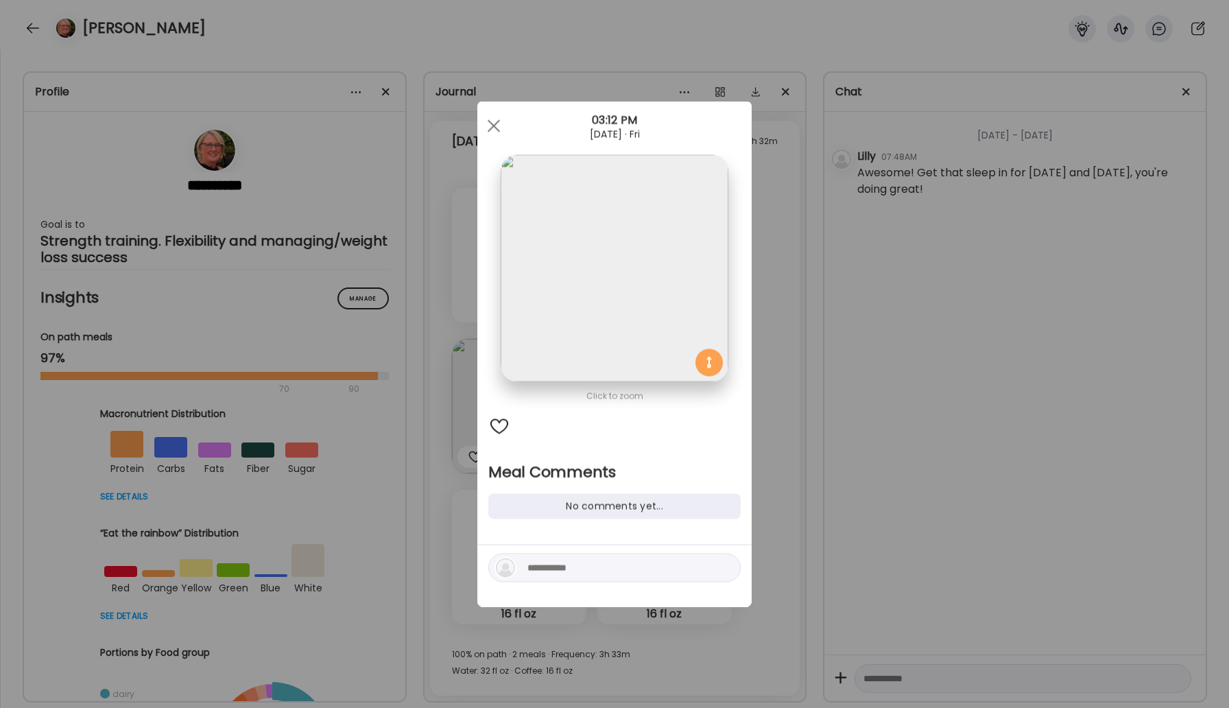
click at [536, 575] on textarea at bounding box center [619, 568] width 185 height 16
type textarea "**********"
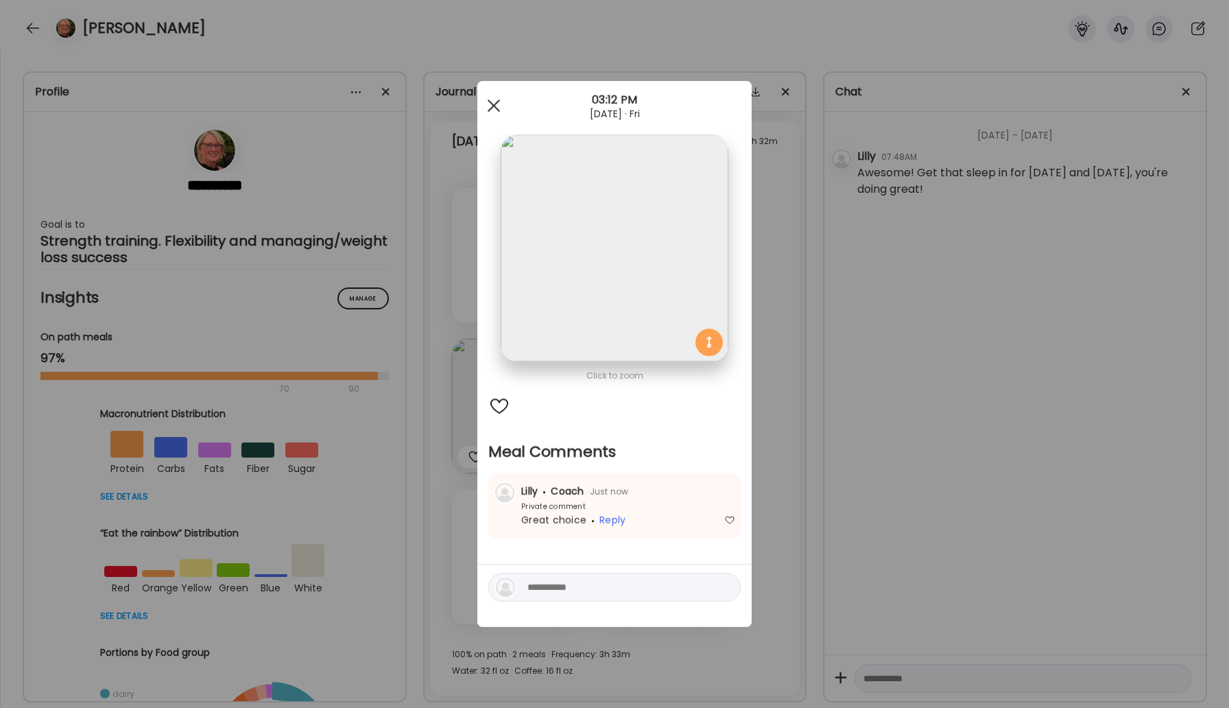
click at [499, 105] on div at bounding box center [493, 105] width 27 height 27
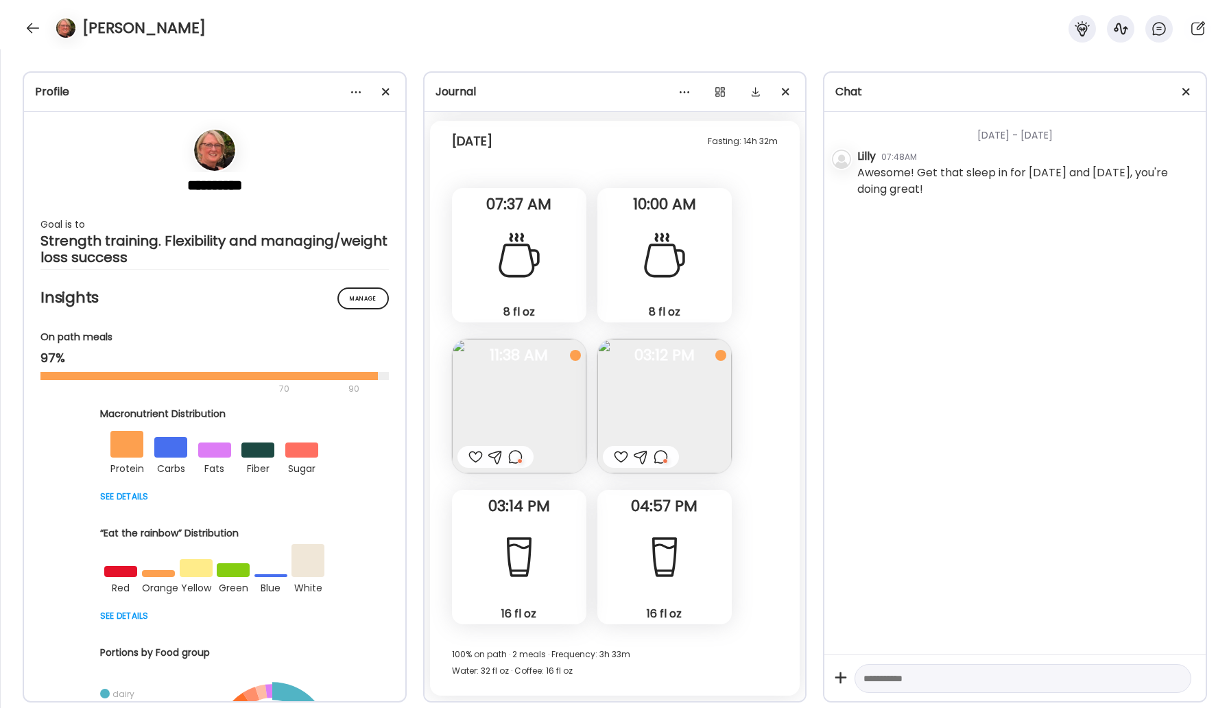
click at [20, 24] on div "[PERSON_NAME]" at bounding box center [614, 24] width 1229 height 49
click at [22, 21] on div "[PERSON_NAME]" at bounding box center [614, 24] width 1229 height 49
click at [32, 27] on div at bounding box center [33, 28] width 22 height 22
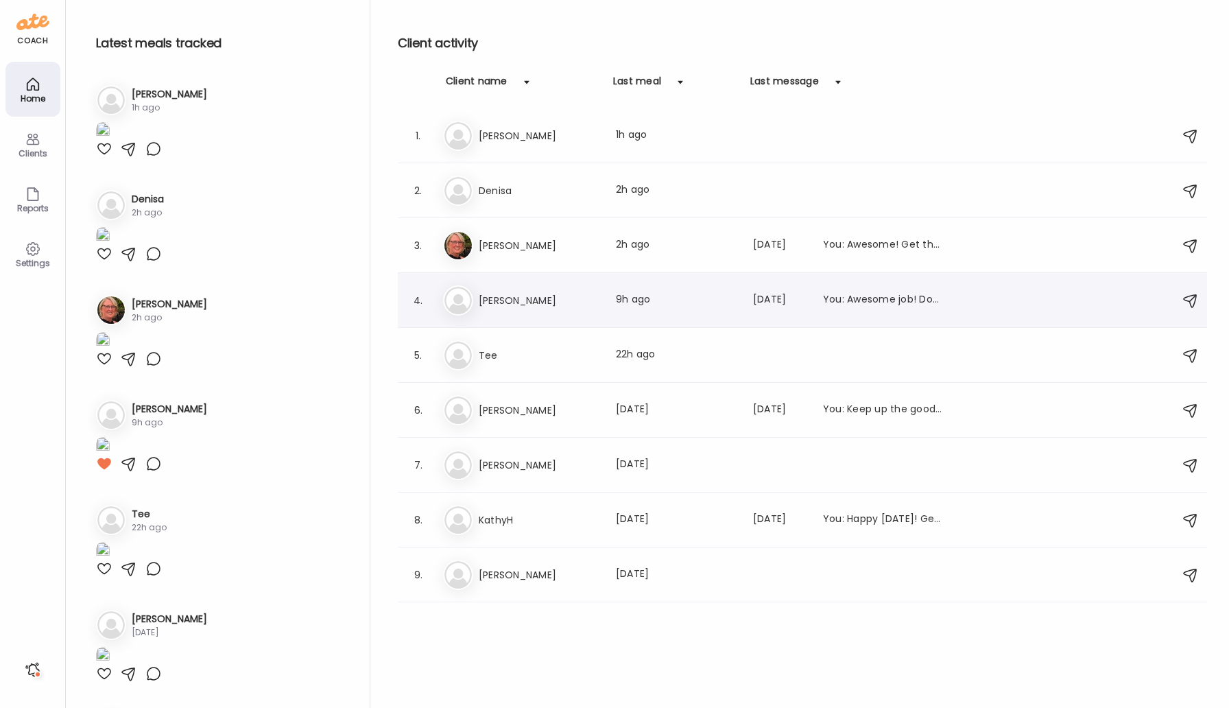
click at [513, 301] on h3 "[PERSON_NAME]" at bounding box center [539, 300] width 121 height 16
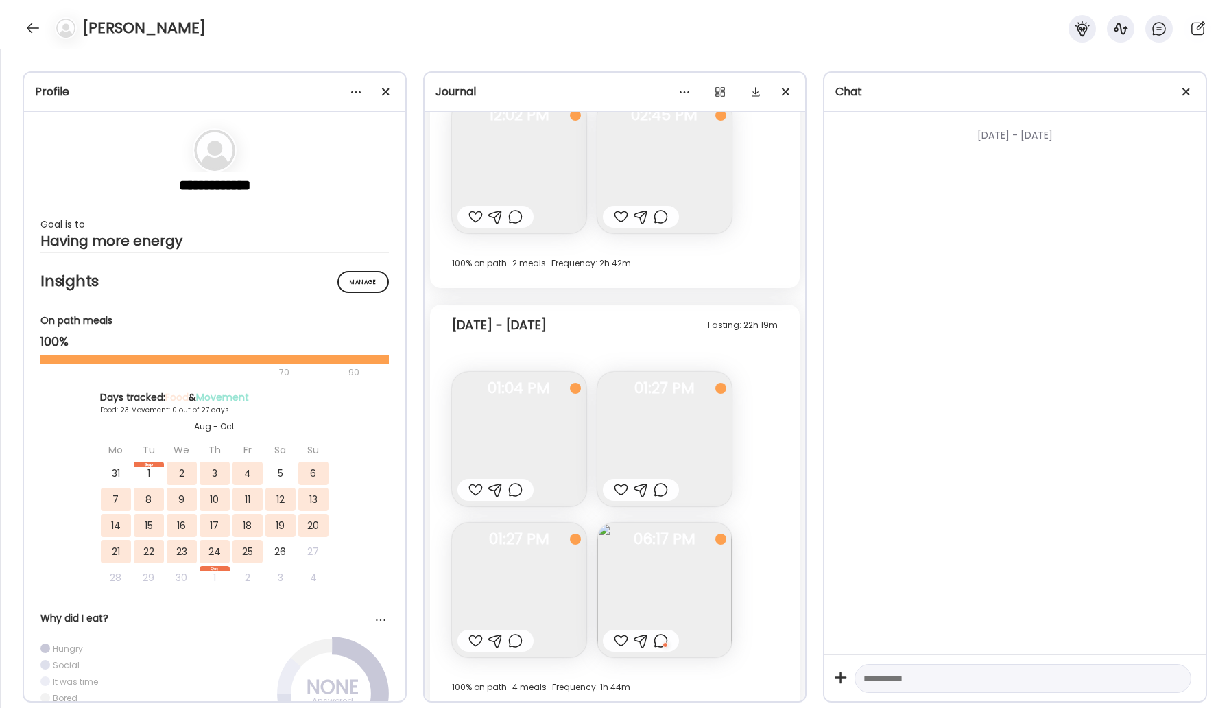
scroll to position [8417, 0]
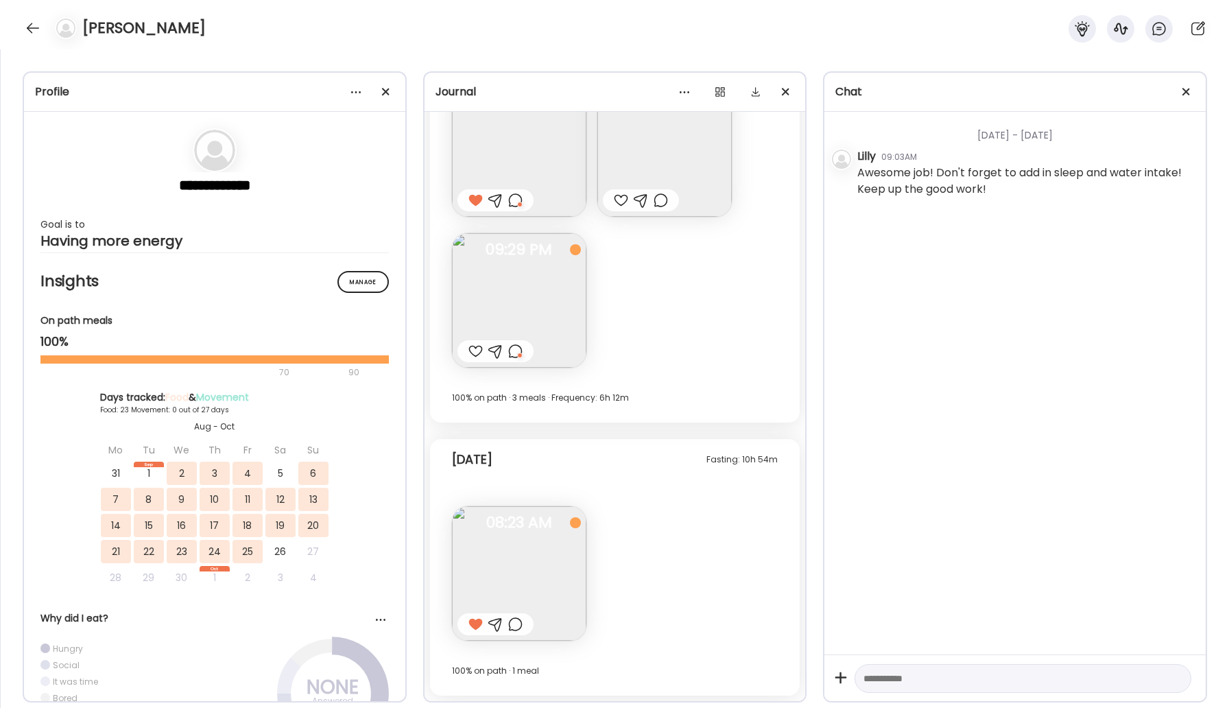
click at [548, 292] on img at bounding box center [519, 300] width 134 height 134
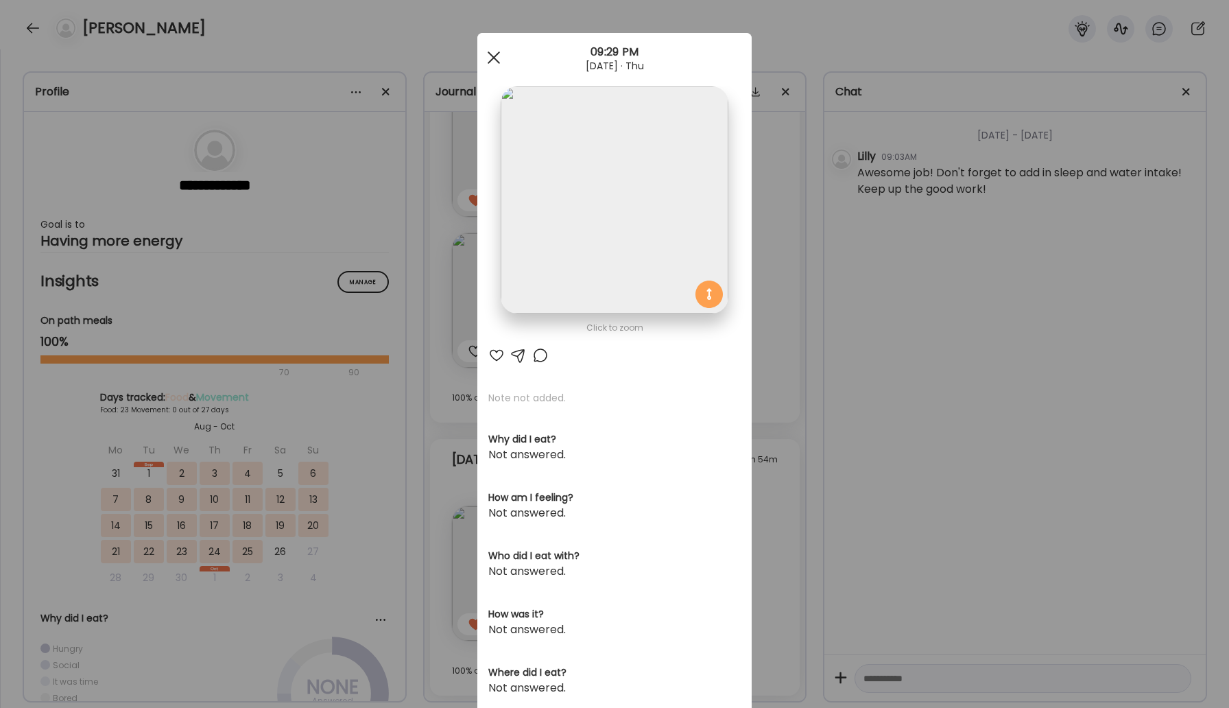
click at [497, 58] on div at bounding box center [493, 57] width 27 height 27
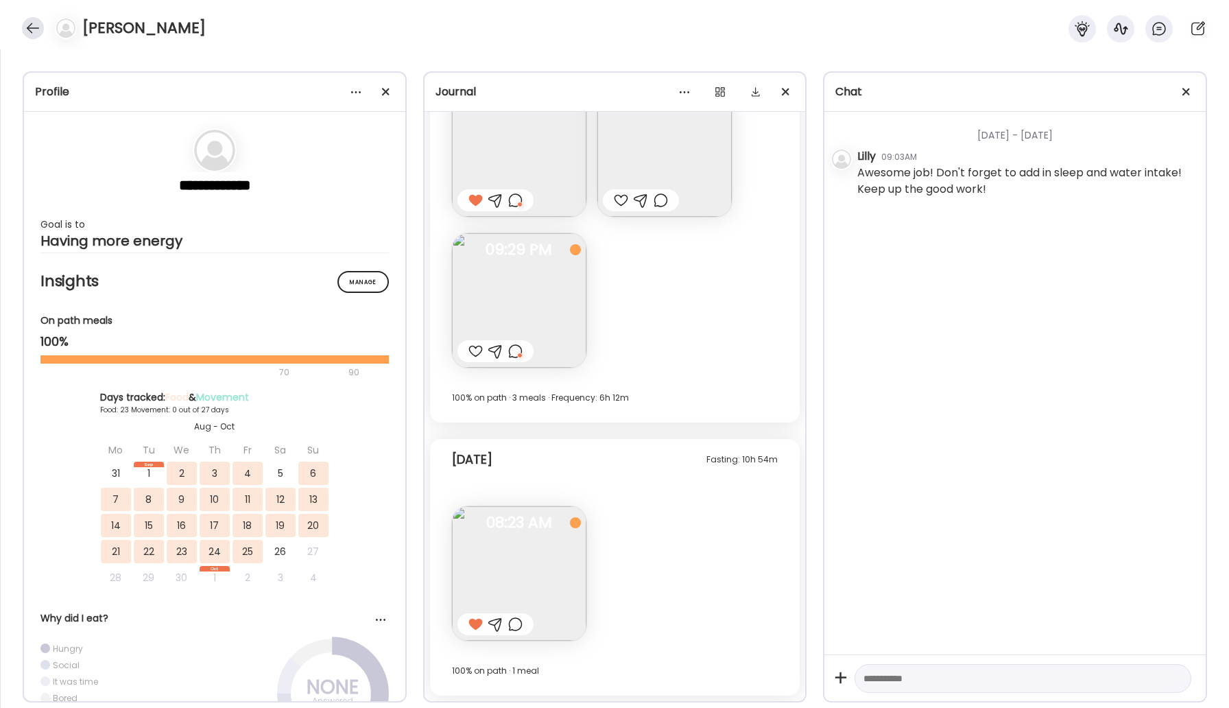
click at [38, 27] on div at bounding box center [33, 28] width 22 height 22
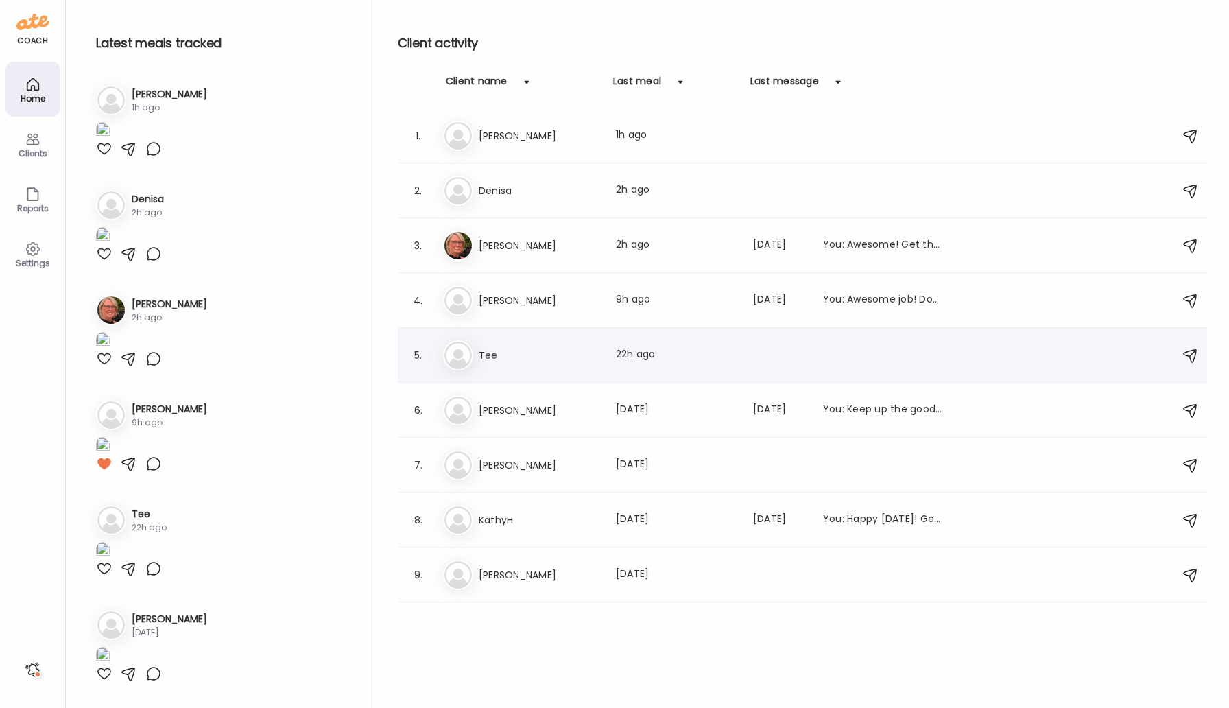
click at [525, 353] on h3 "Tee" at bounding box center [539, 355] width 121 height 16
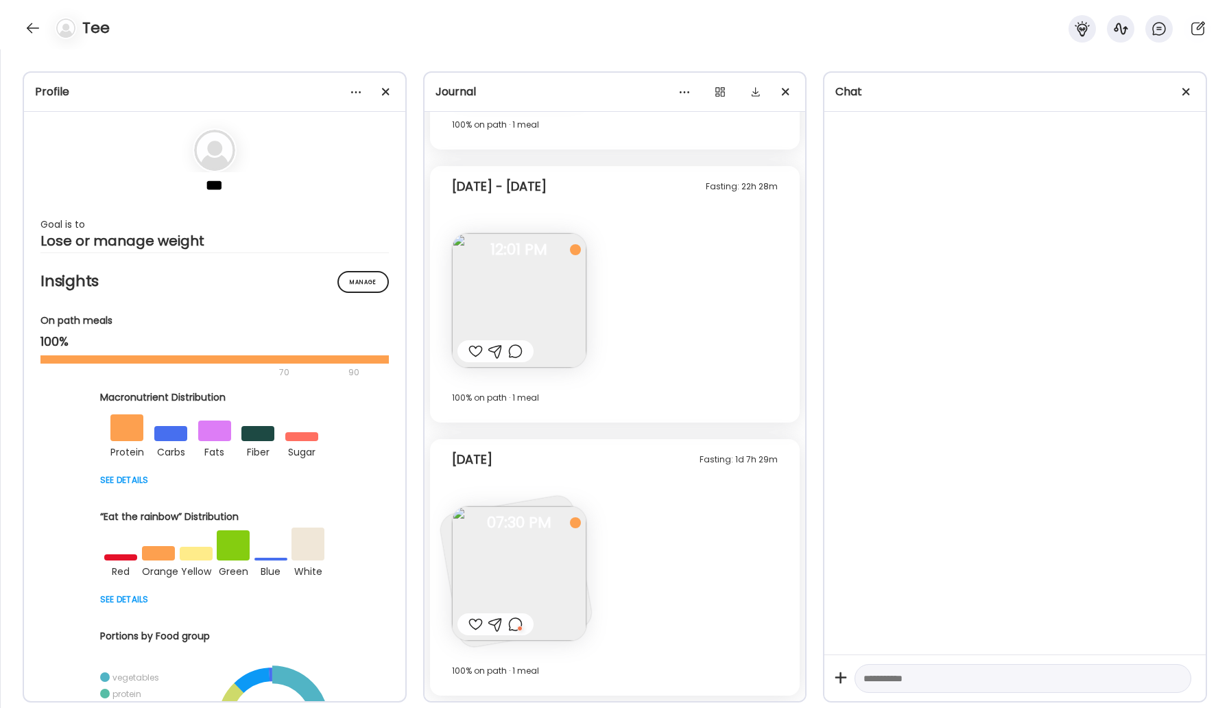
scroll to position [932, 0]
click at [18, 13] on div "Tee" at bounding box center [614, 24] width 1229 height 49
click at [27, 25] on div at bounding box center [33, 28] width 22 height 22
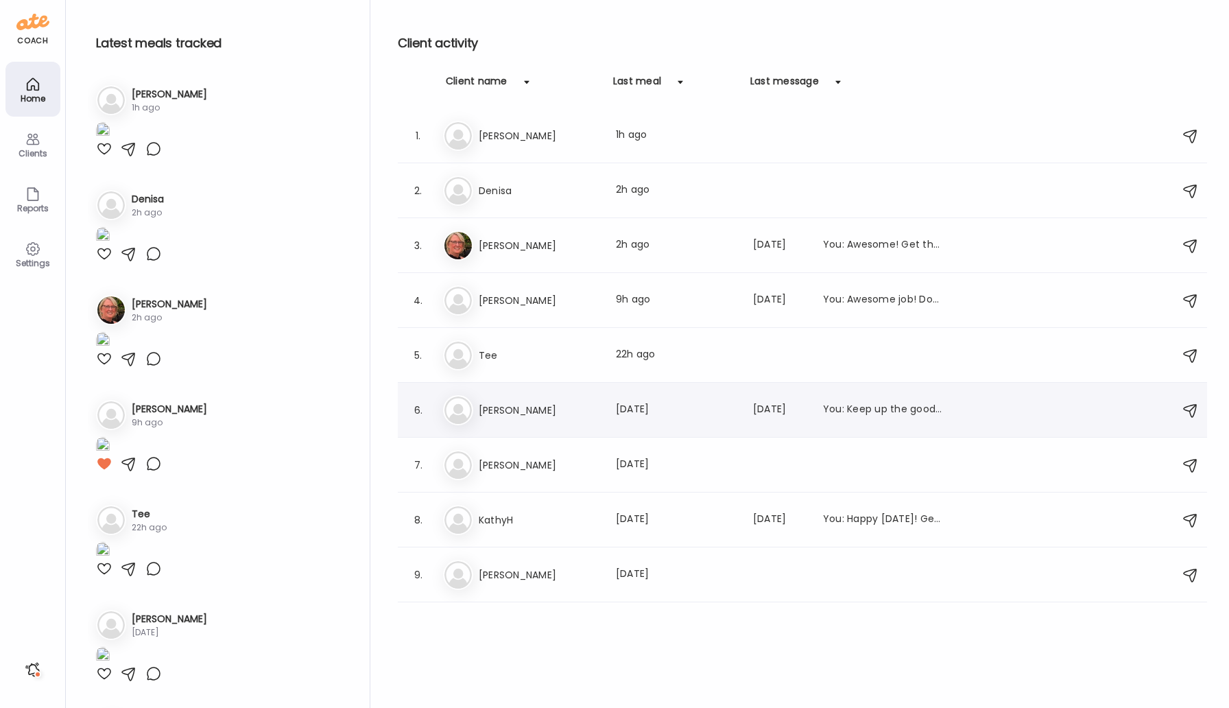
click at [521, 417] on h3 "[PERSON_NAME]" at bounding box center [539, 410] width 121 height 16
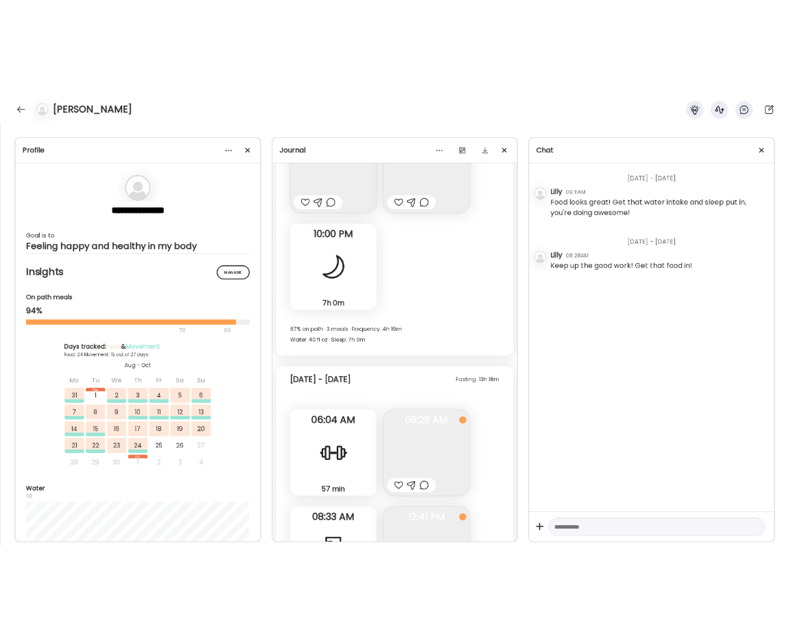
scroll to position [17395, 0]
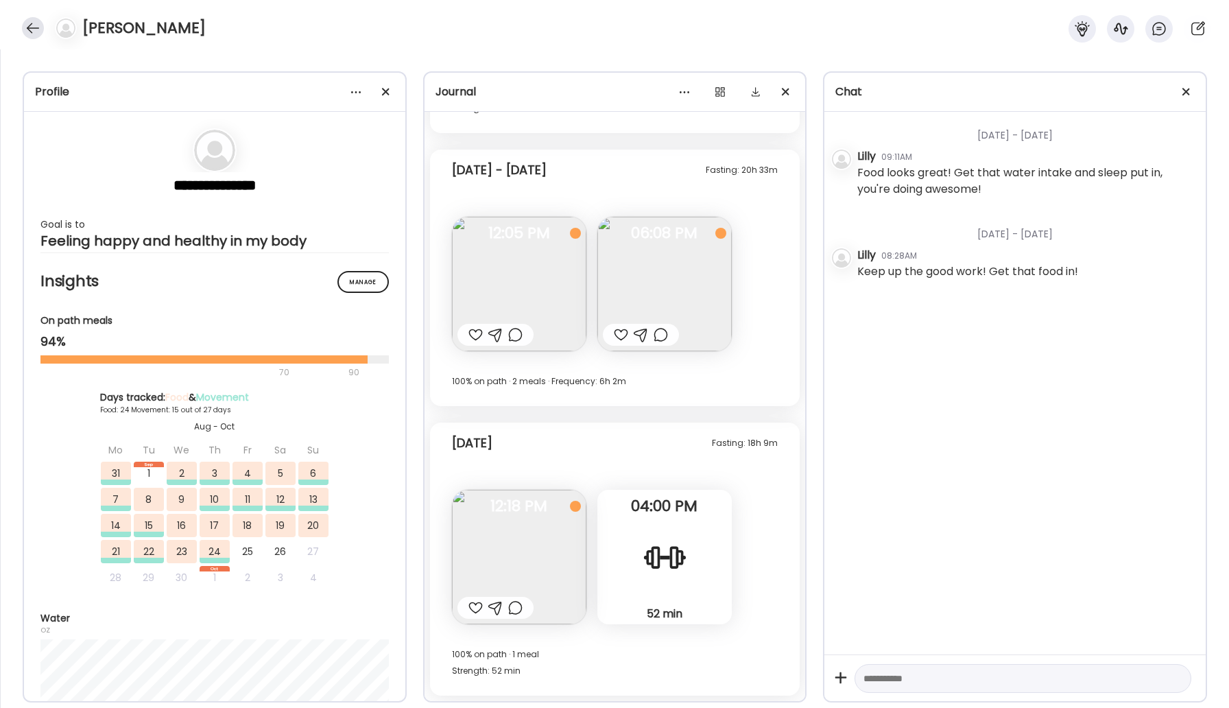
click at [27, 21] on div at bounding box center [33, 28] width 22 height 22
